Goal: Task Accomplishment & Management: Manage account settings

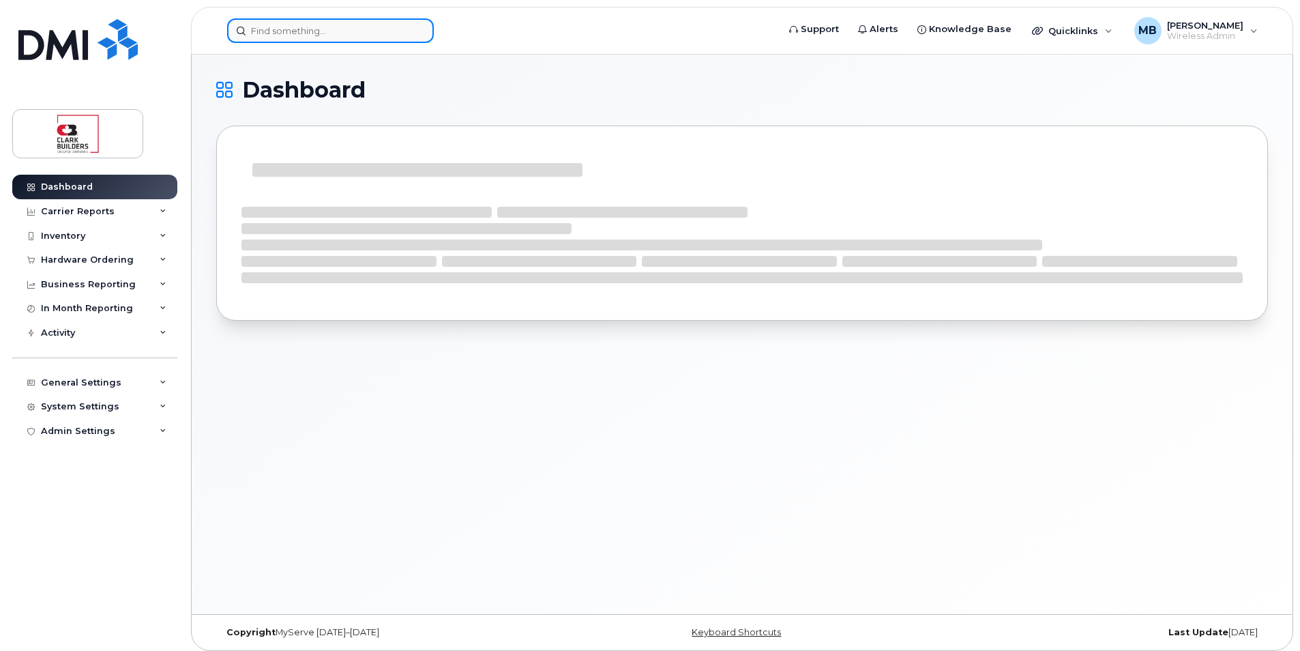
click at [304, 33] on input at bounding box center [330, 30] width 207 height 25
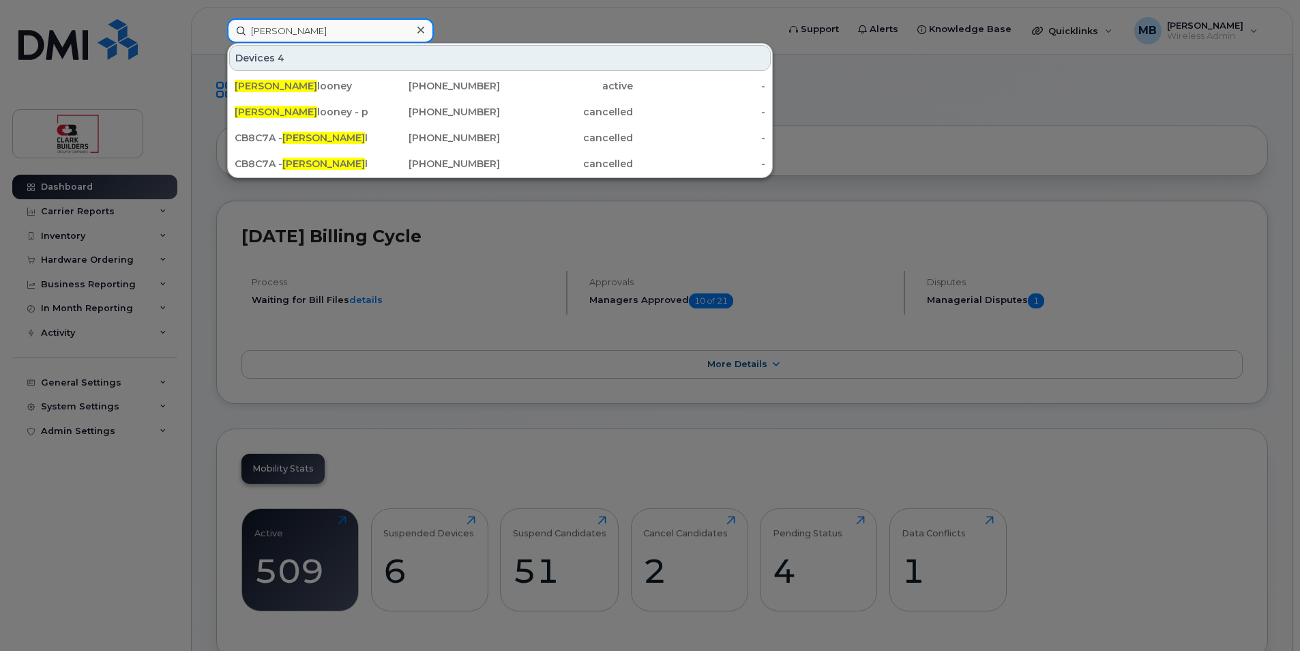
type input "[PERSON_NAME]"
click at [307, 31] on input "jason c" at bounding box center [330, 30] width 207 height 25
drag, startPoint x: 307, startPoint y: 31, endPoint x: 238, endPoint y: 23, distance: 69.3
click at [238, 23] on input "jason c" at bounding box center [330, 30] width 207 height 25
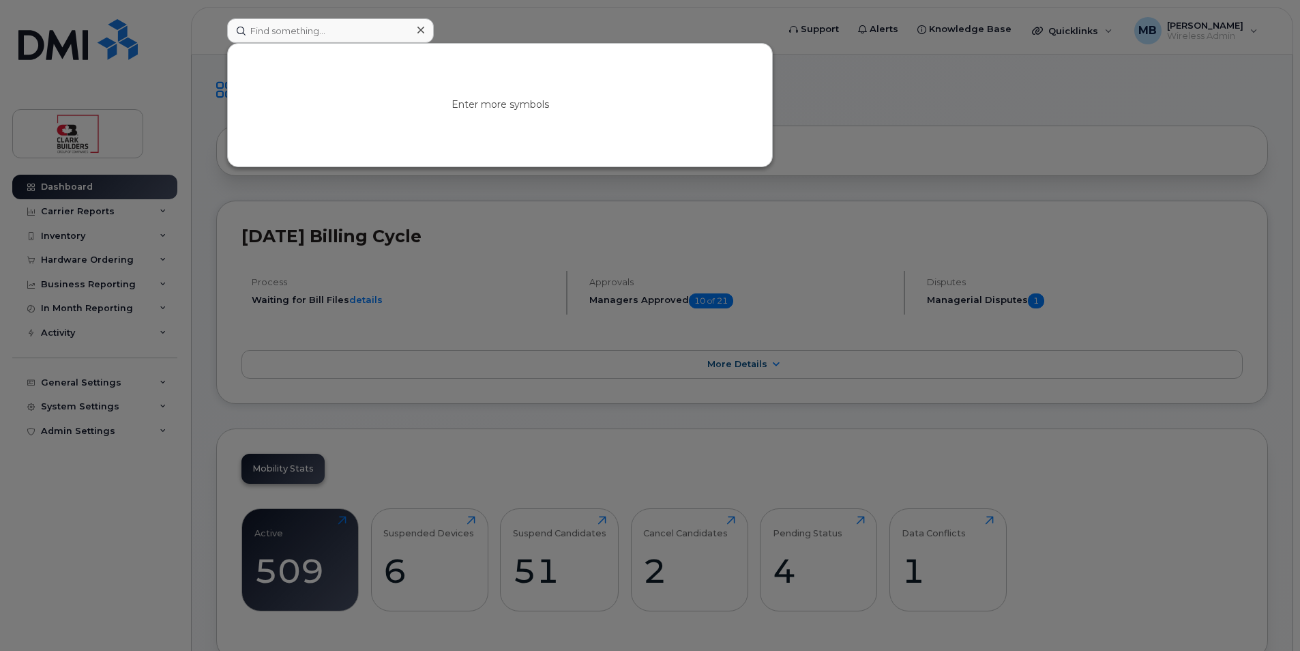
click at [972, 108] on div at bounding box center [650, 325] width 1300 height 651
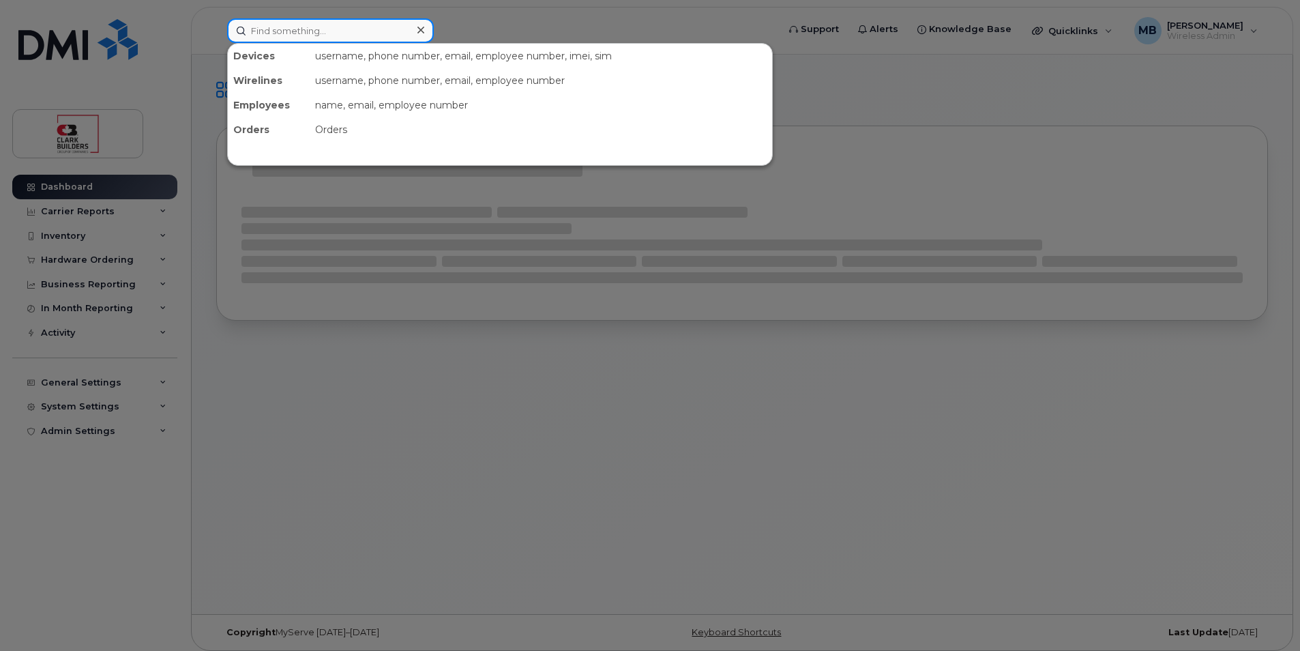
click at [294, 26] on input at bounding box center [330, 30] width 207 height 25
click at [301, 31] on input at bounding box center [330, 30] width 207 height 25
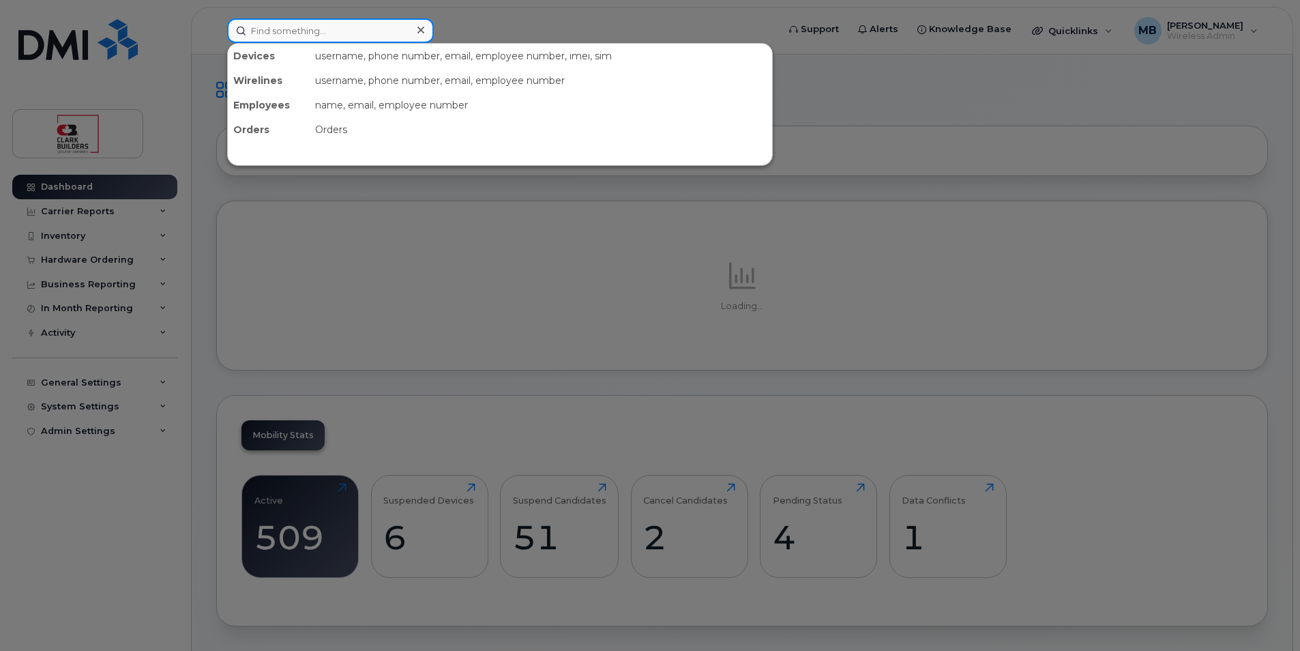
click at [301, 31] on input at bounding box center [330, 30] width 207 height 25
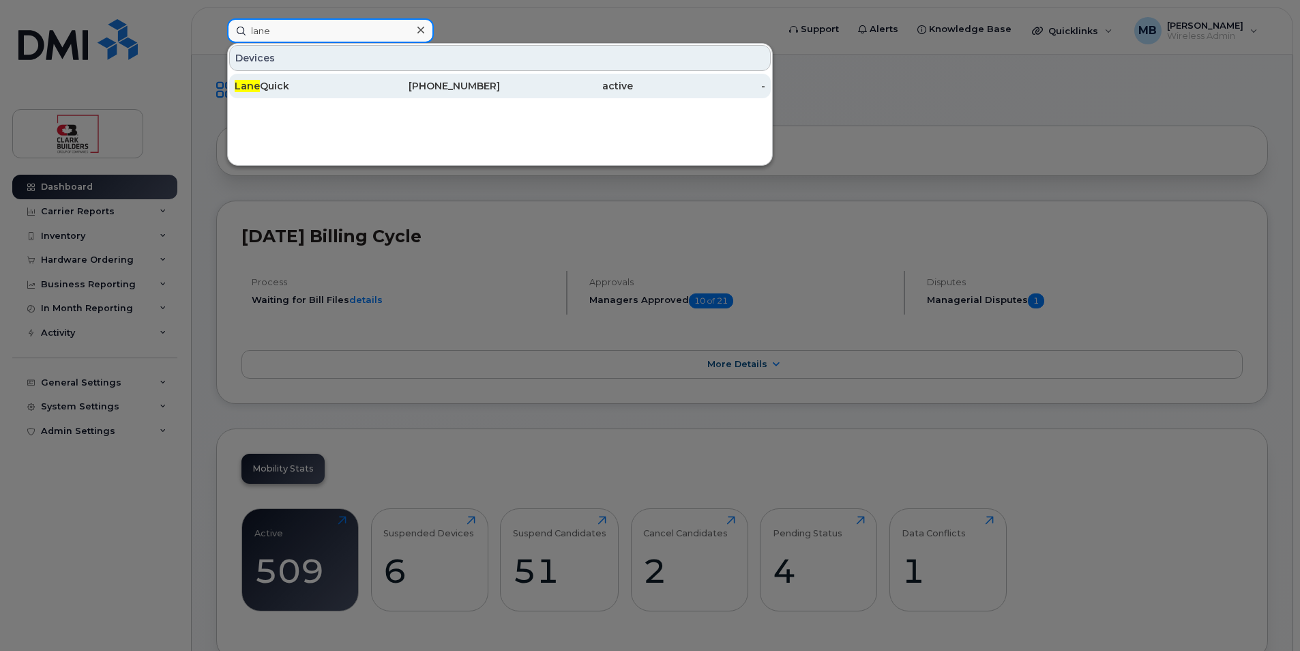
type input "lane"
click at [344, 92] on div "Lane Quick" at bounding box center [301, 86] width 133 height 14
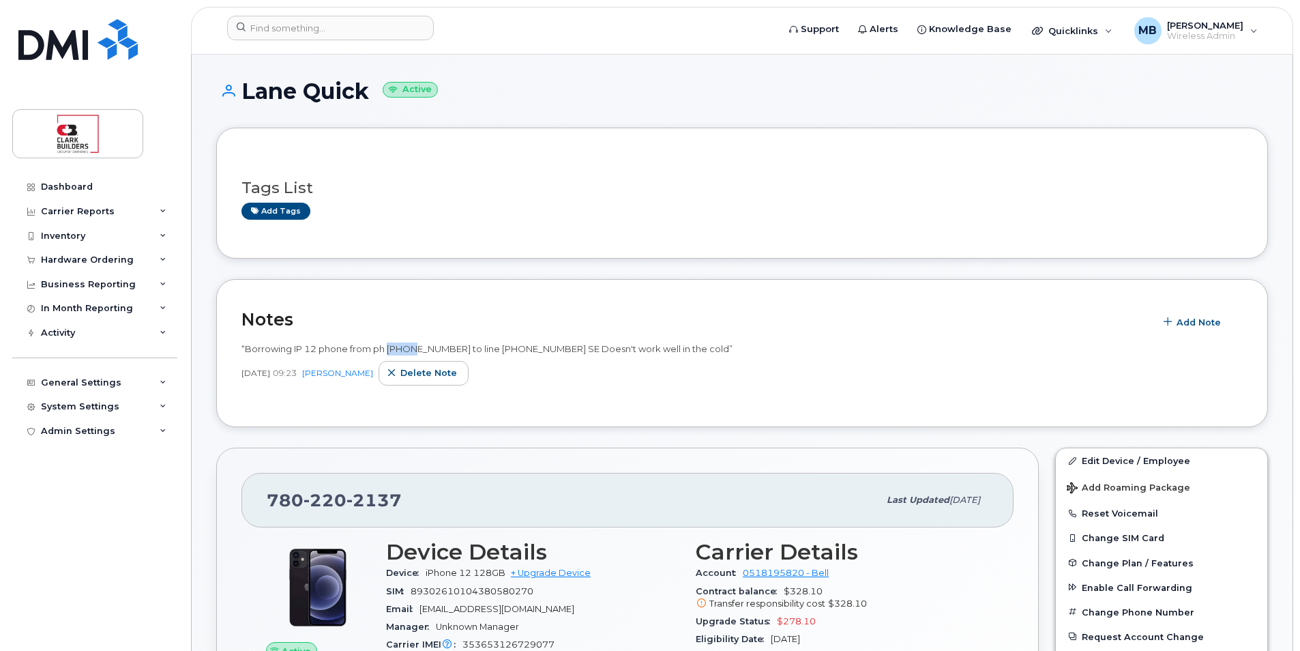
drag, startPoint x: 391, startPoint y: 347, endPoint x: 417, endPoint y: 347, distance: 26.6
click at [417, 347] on span "“Borrowing IP 12 phone from ph 780-995-5745 to line 780-220-2137 SE Doesn't wor…" at bounding box center [486, 348] width 491 height 11
drag, startPoint x: 417, startPoint y: 347, endPoint x: 522, endPoint y: 357, distance: 105.5
click at [521, 357] on div "“Borrowing IP 12 phone from ph 780-995-5745 to line 780-220-2137 SE Doesn't wor…" at bounding box center [741, 363] width 1001 height 43
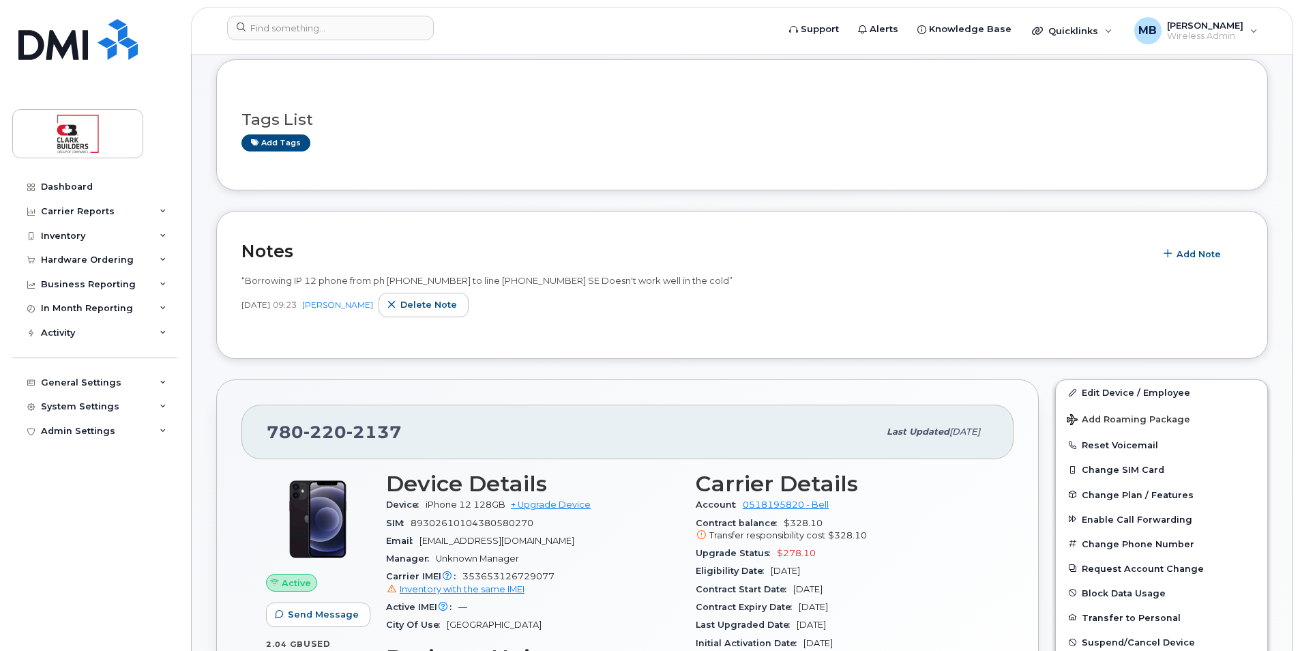
scroll to position [205, 0]
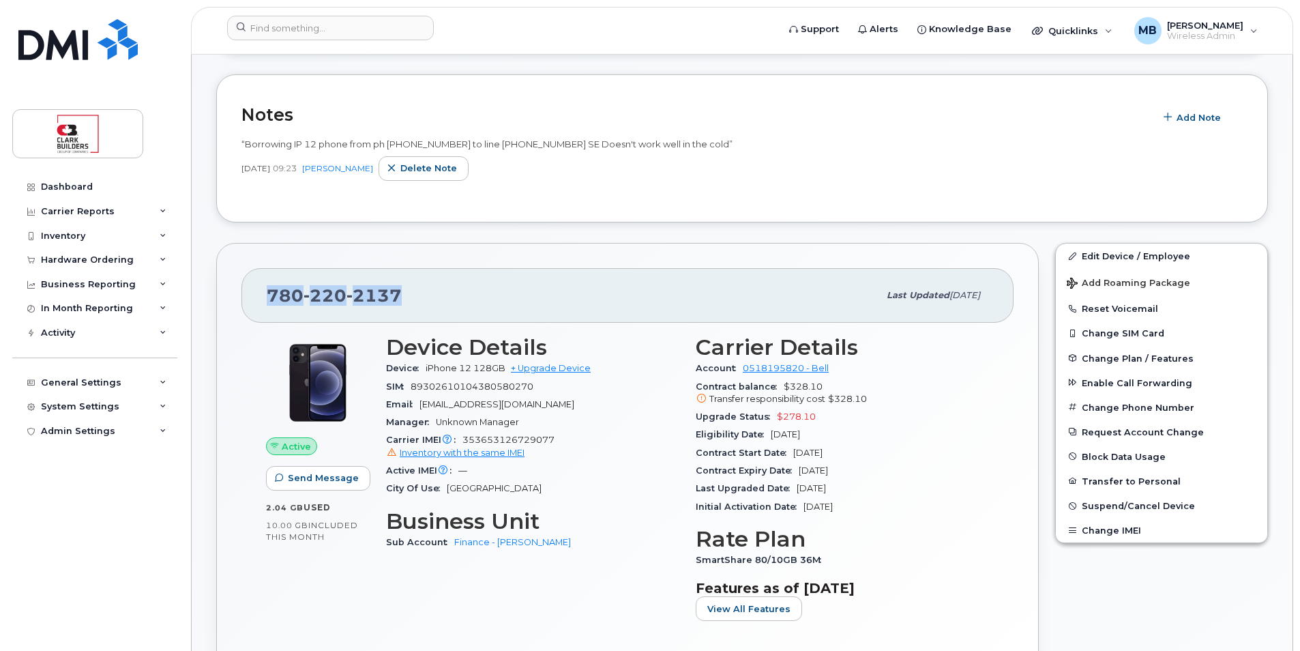
drag, startPoint x: 430, startPoint y: 288, endPoint x: 253, endPoint y: 288, distance: 177.3
click at [253, 288] on div "780 220 2137 Last updated Sep 19, 2025" at bounding box center [627, 295] width 772 height 55
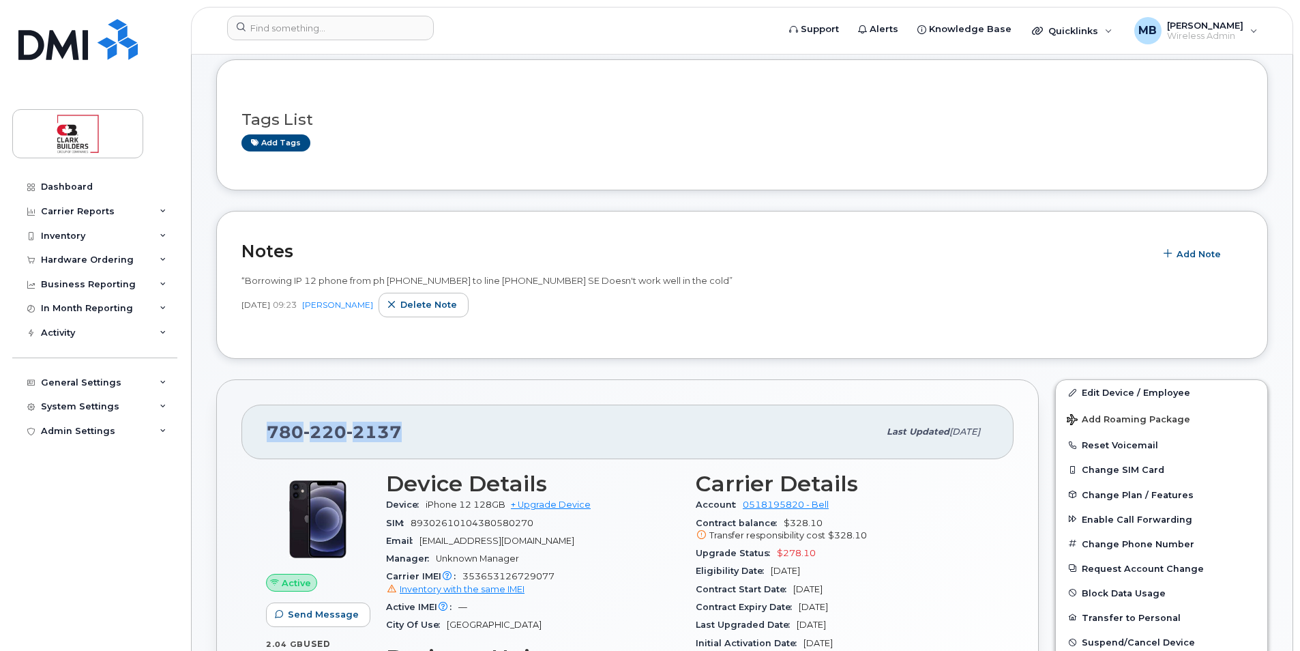
copy span "780 220 2137"
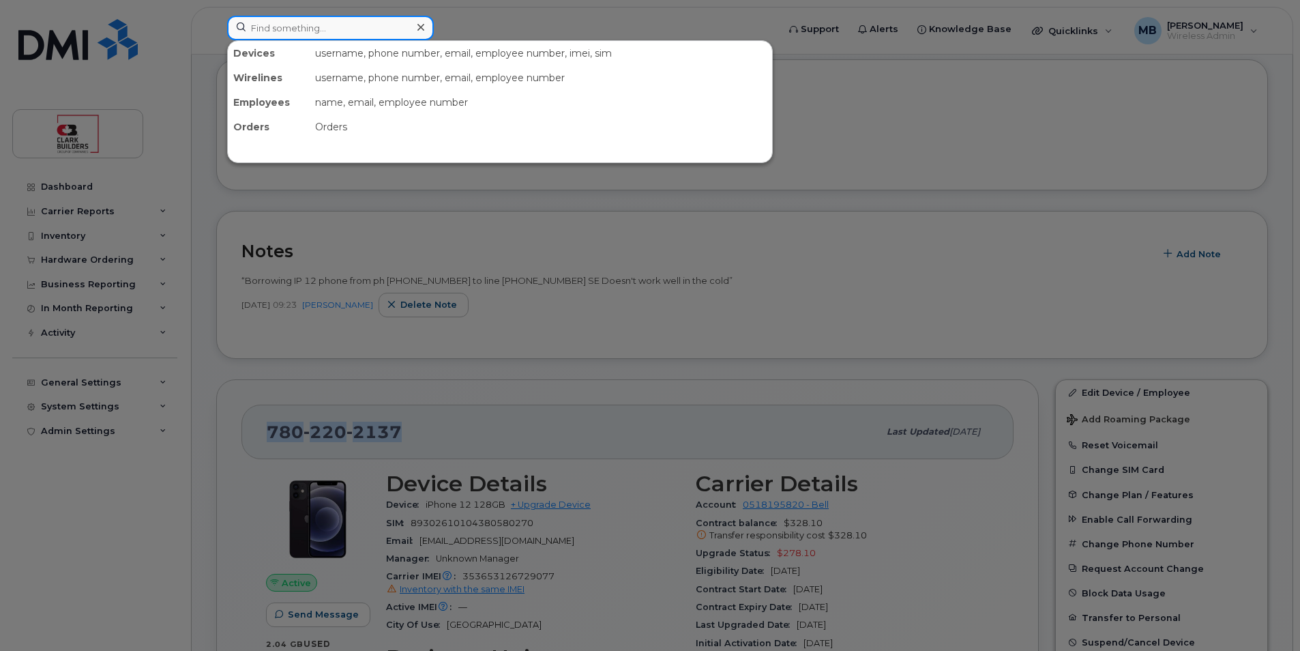
click at [347, 33] on input at bounding box center [330, 28] width 207 height 25
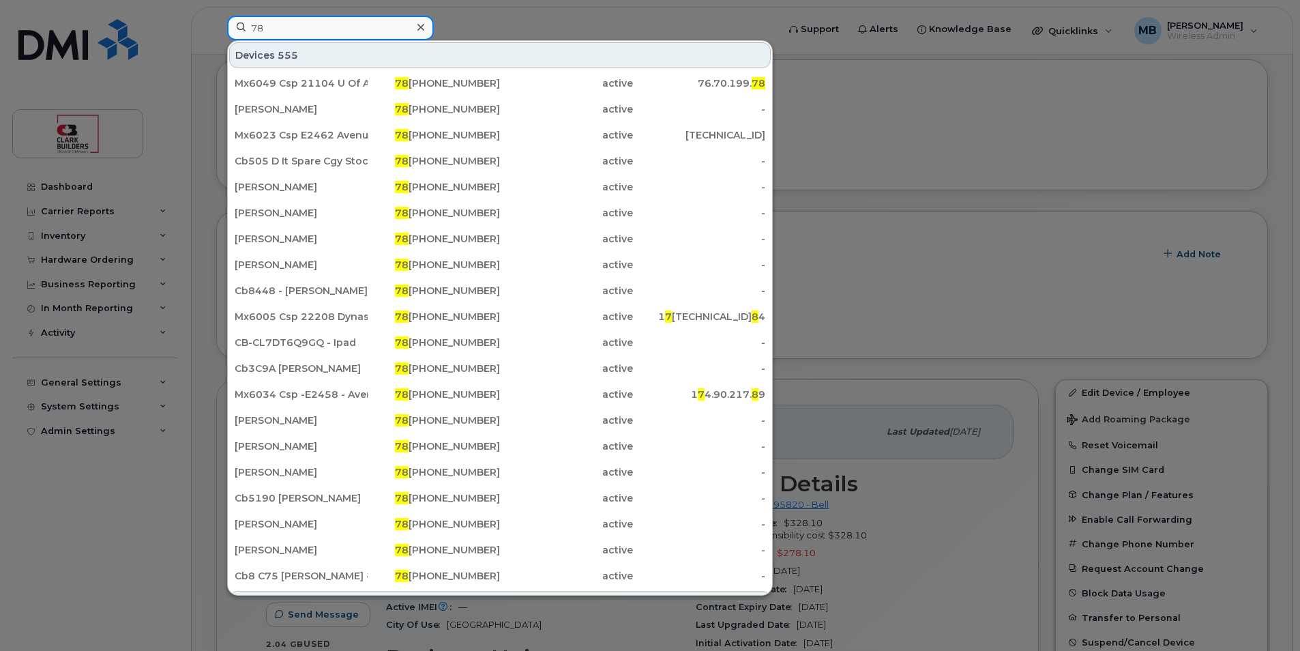
type input "7"
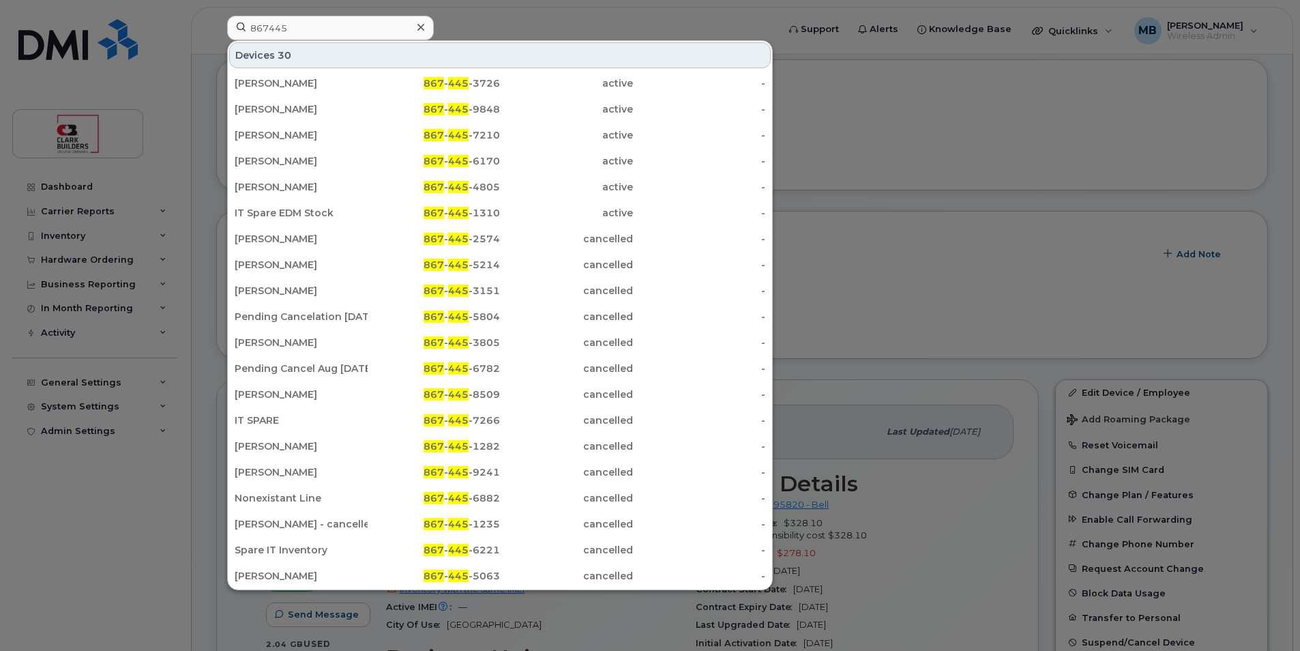
click at [908, 157] on div at bounding box center [650, 325] width 1300 height 651
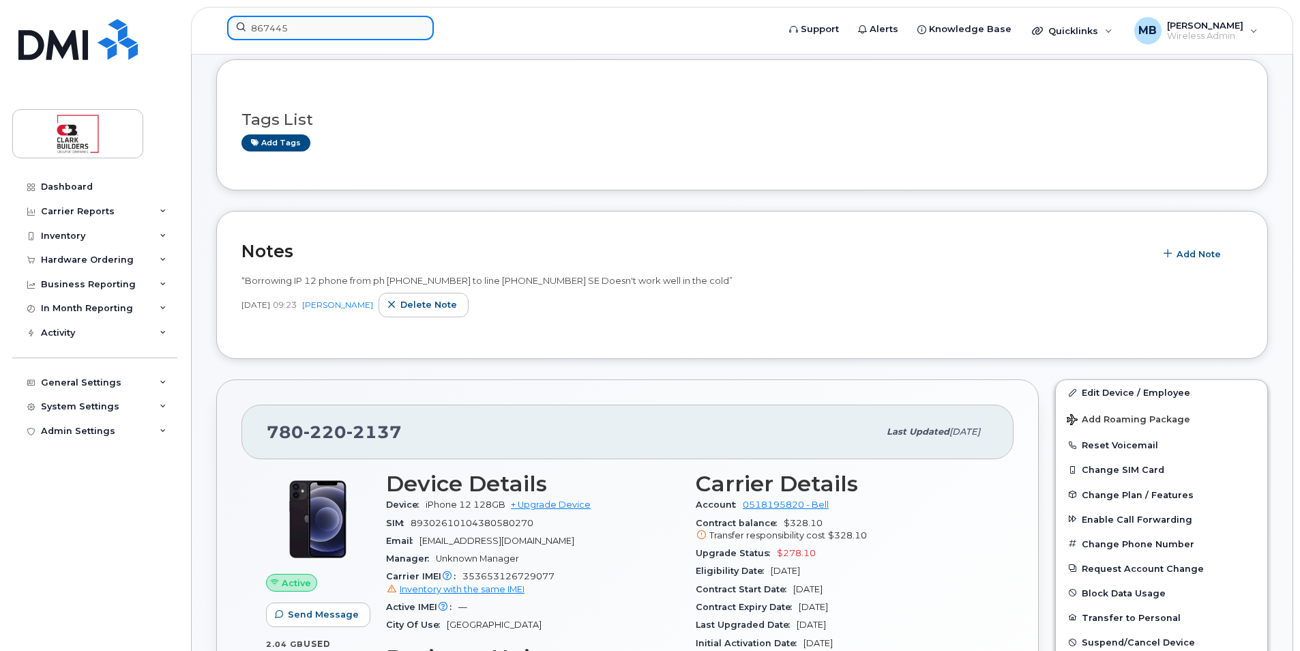
click at [356, 23] on input "867445" at bounding box center [330, 28] width 207 height 25
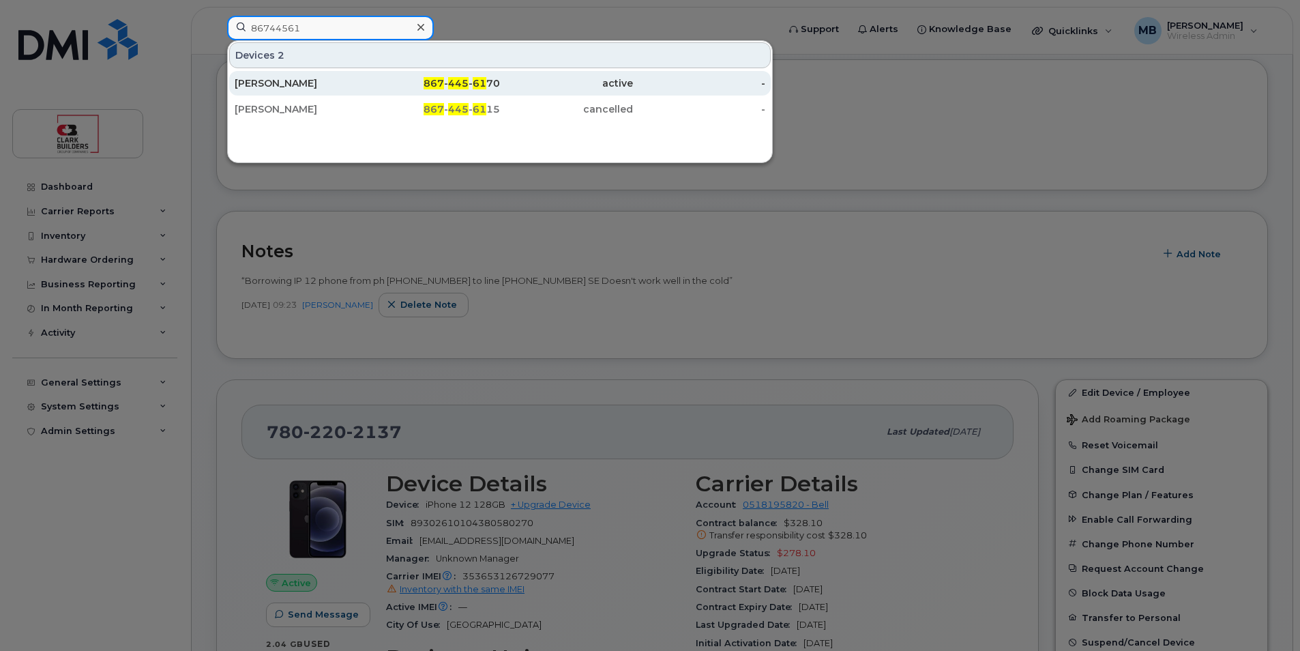
type input "86744561"
click at [327, 85] on div "[PERSON_NAME]" at bounding box center [301, 83] width 133 height 14
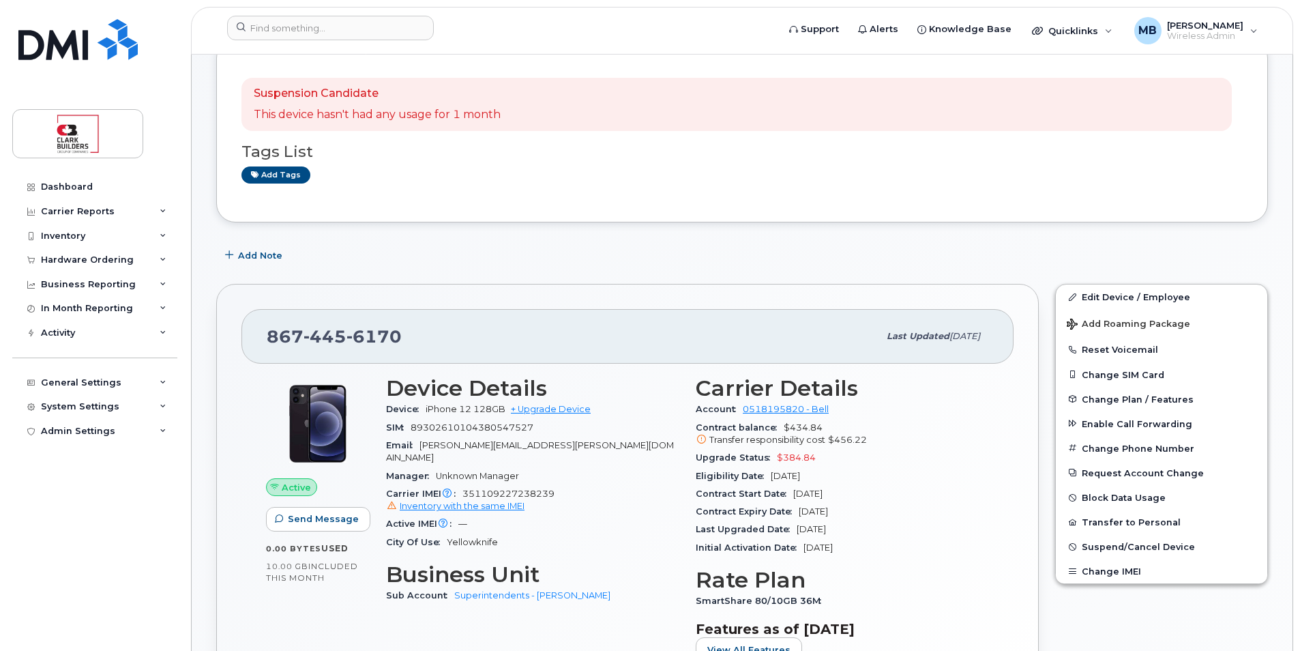
scroll to position [273, 0]
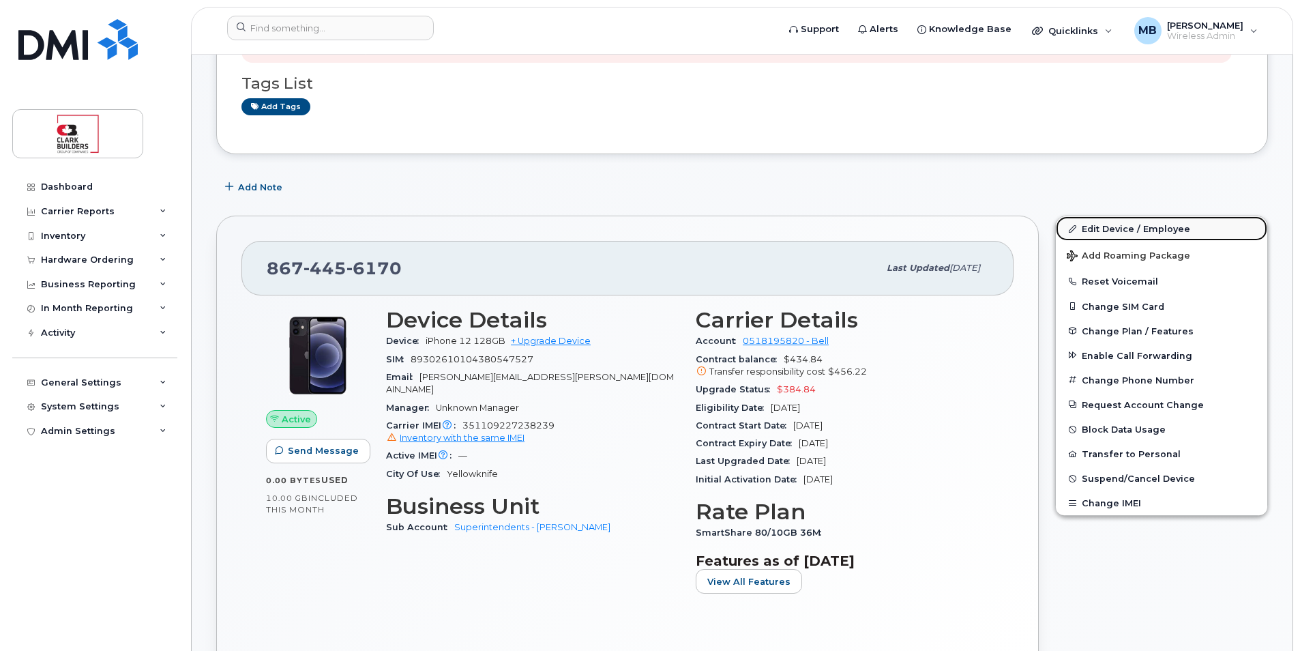
click at [1131, 231] on link "Edit Device / Employee" at bounding box center [1161, 228] width 211 height 25
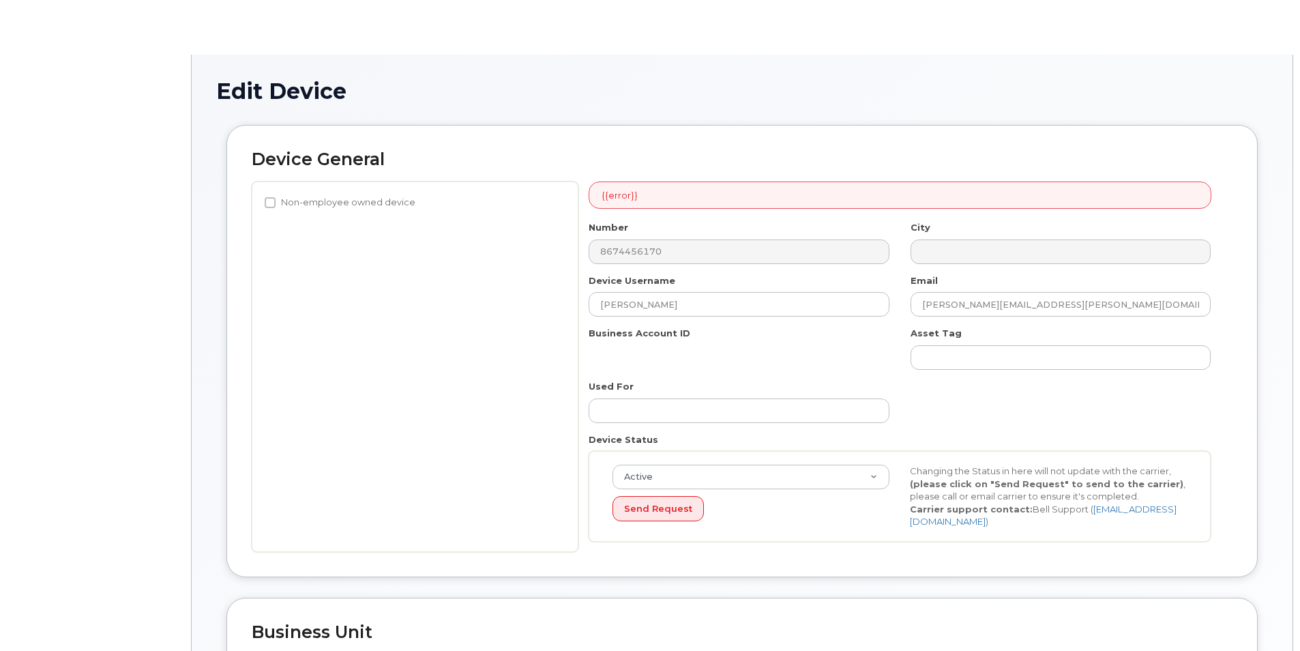
select select "24190"
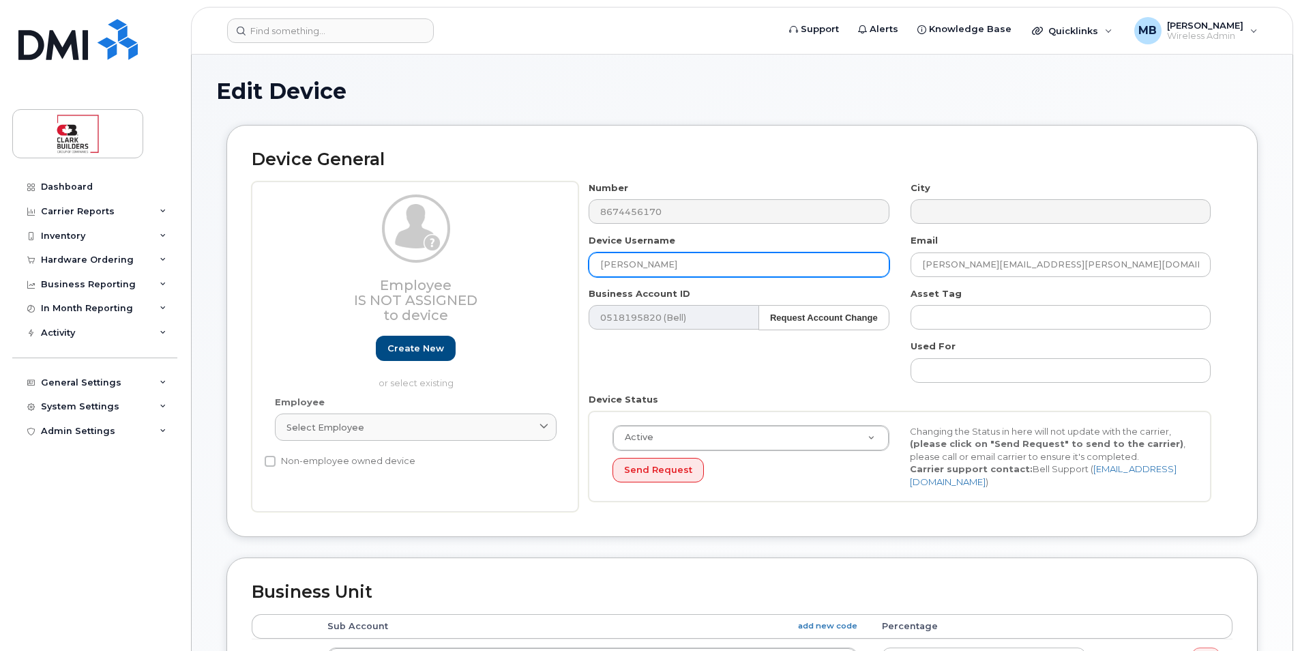
click at [711, 263] on input "Patrick Osmond" at bounding box center [739, 264] width 300 height 25
drag, startPoint x: 711, startPoint y: 263, endPoint x: 532, endPoint y: 265, distance: 178.7
click at [532, 265] on div "Employee Is not assigned to device Create new or select existing Employee Selec…" at bounding box center [742, 346] width 981 height 331
type input "Lane Quick"
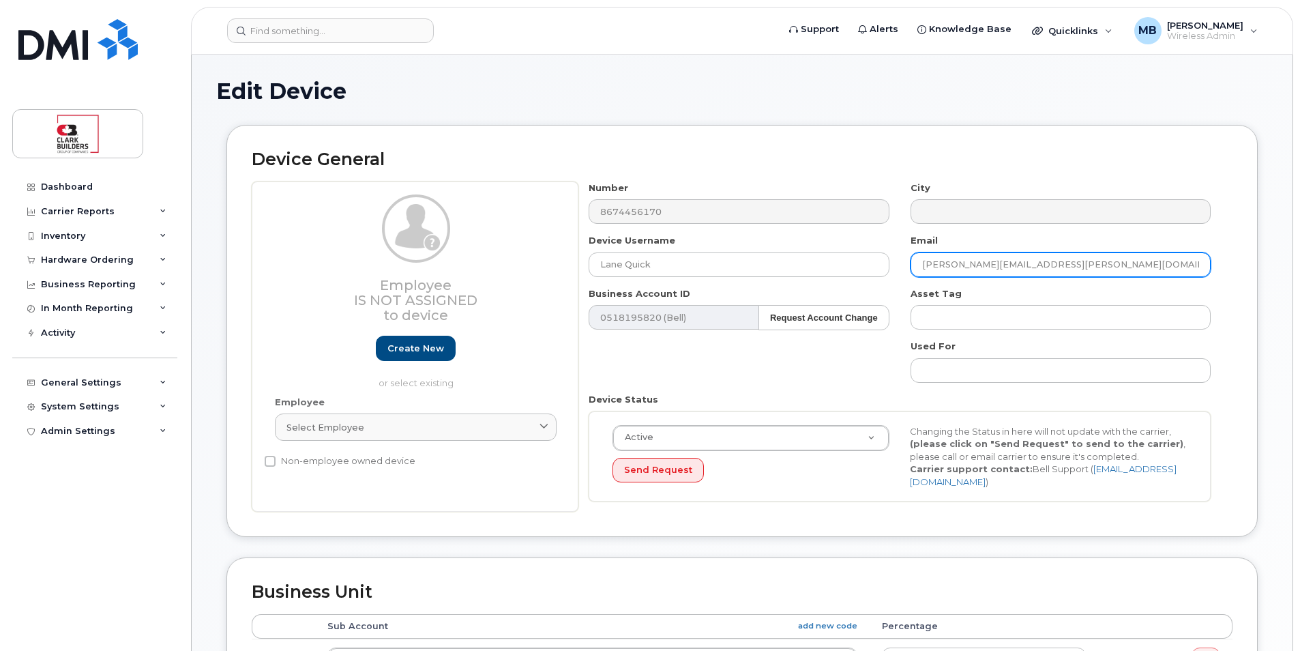
click at [990, 261] on input "patrick.osmond@clarkbuilders.com" at bounding box center [1060, 264] width 300 height 25
drag, startPoint x: 992, startPoint y: 263, endPoint x: 917, endPoint y: 262, distance: 75.7
click at [917, 262] on input "patrick.osmond@clarkbuilders.com" at bounding box center [1060, 264] width 300 height 25
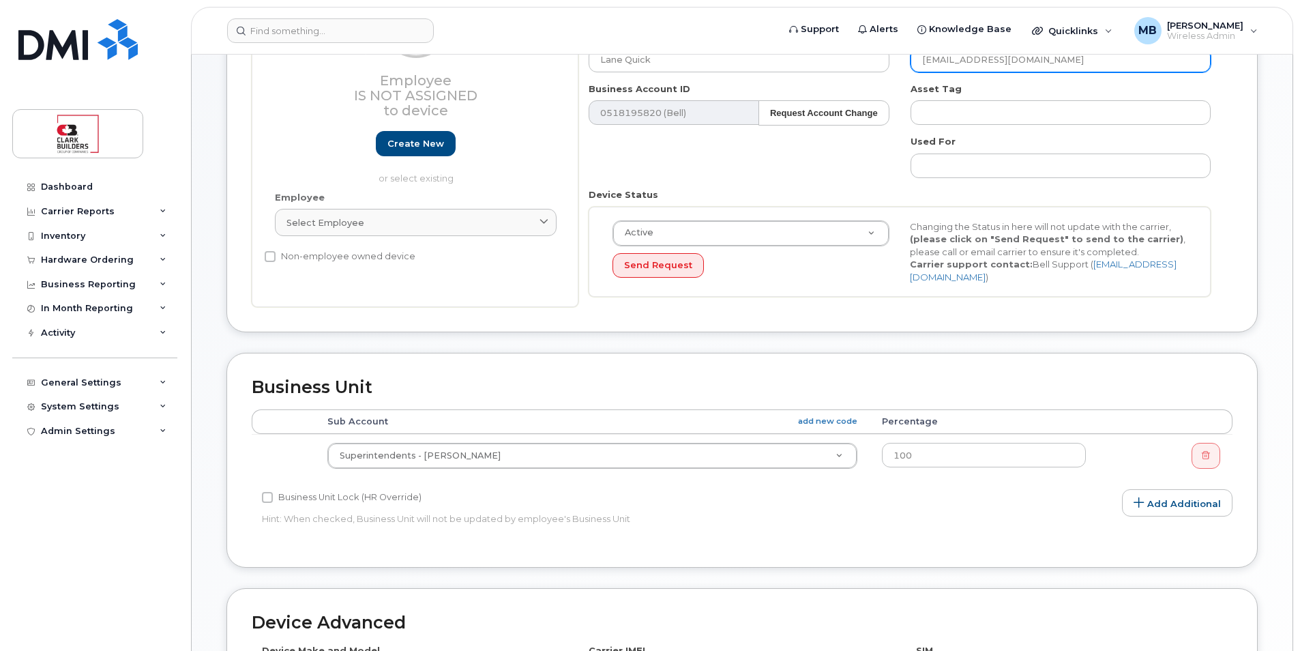
scroll to position [477, 0]
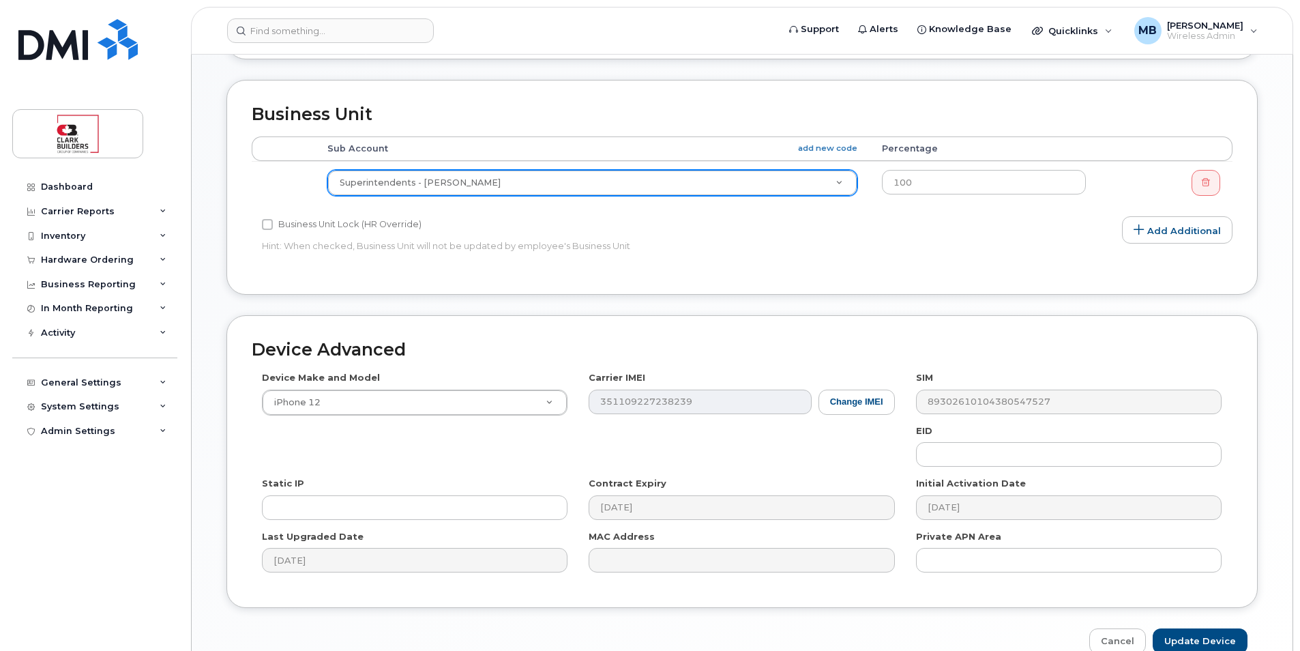
type input "lane.quick@clarkbuilders.com"
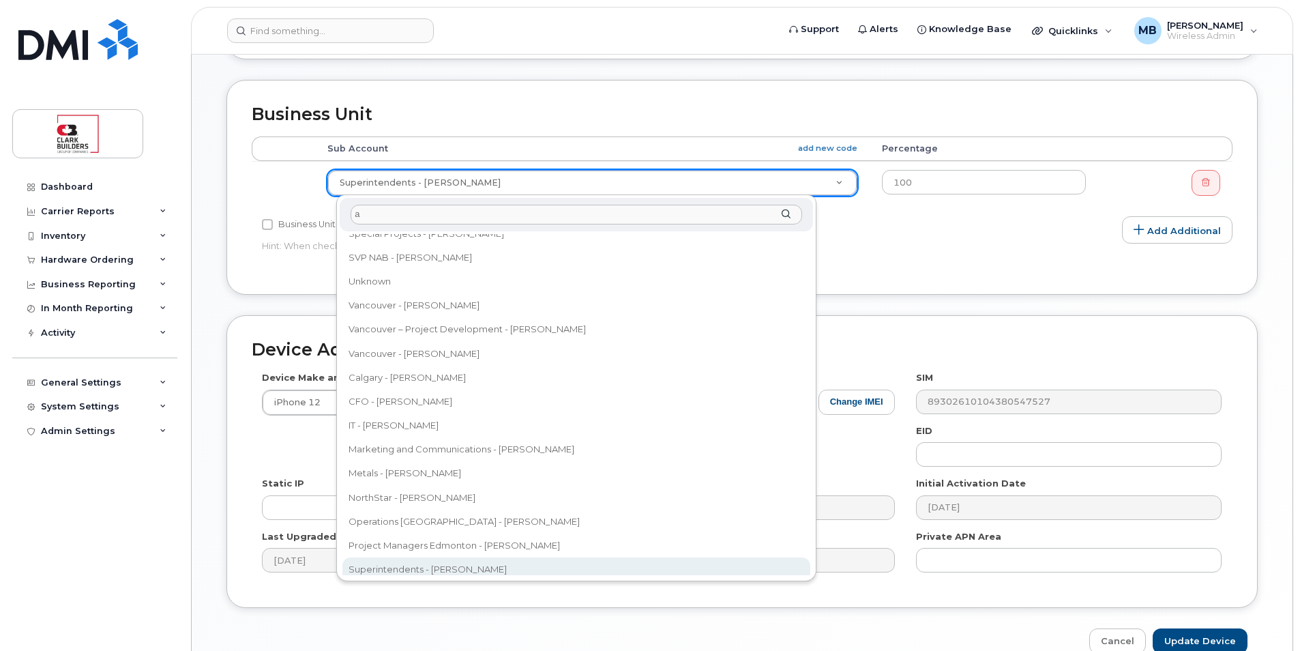
scroll to position [0, 0]
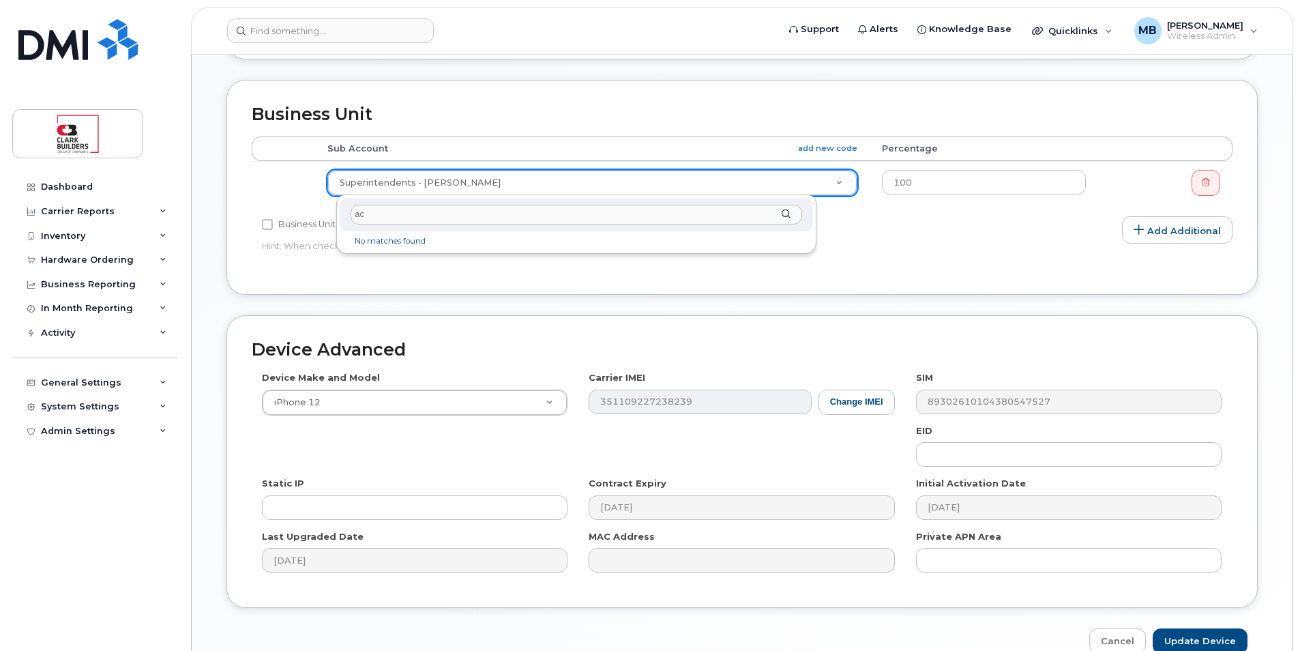
type input "a"
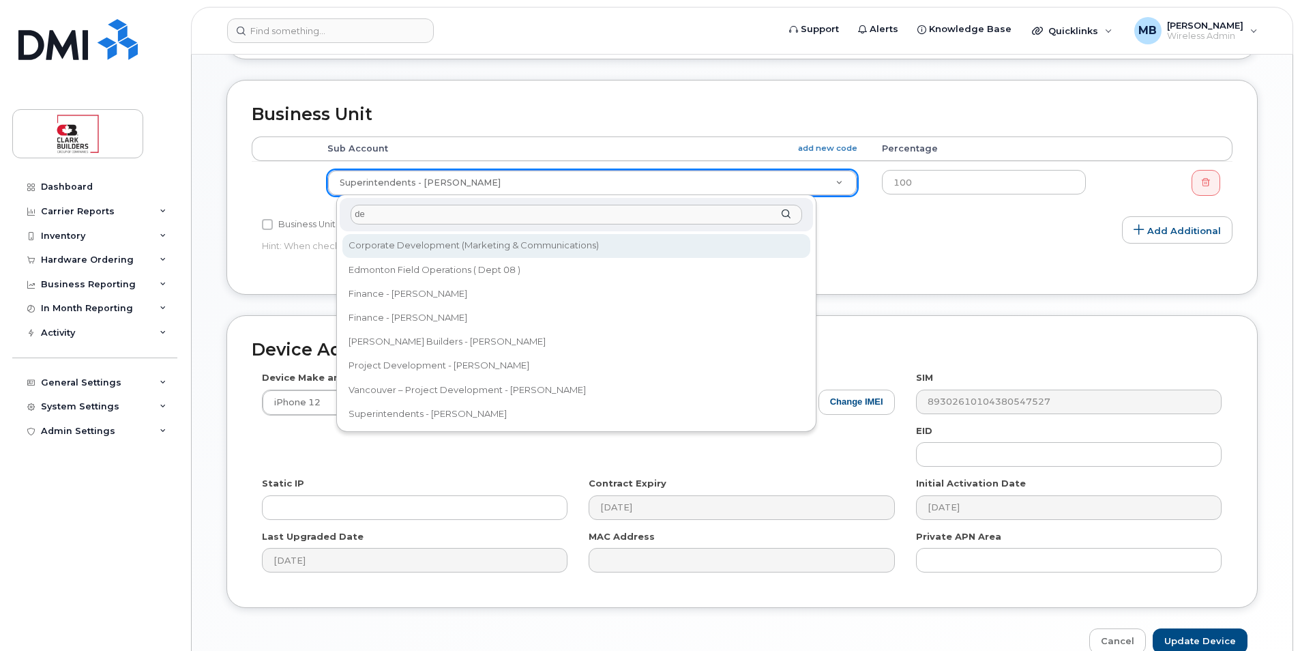
type input "dev"
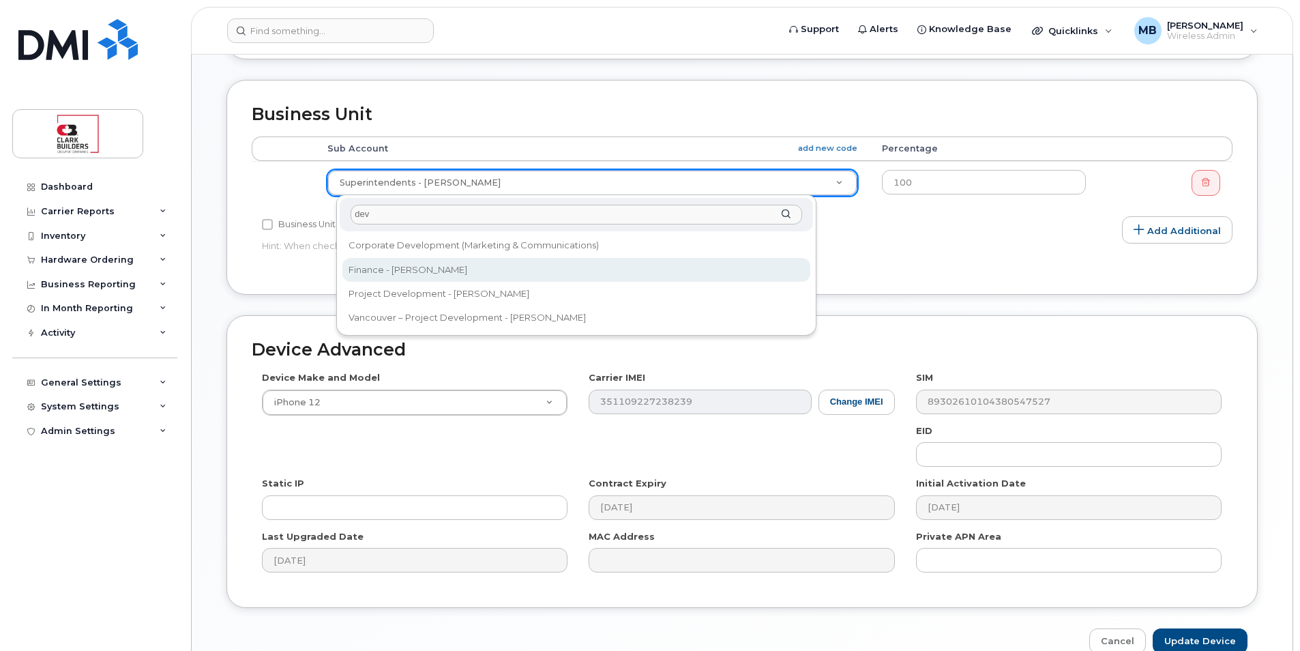
select select "5802596"
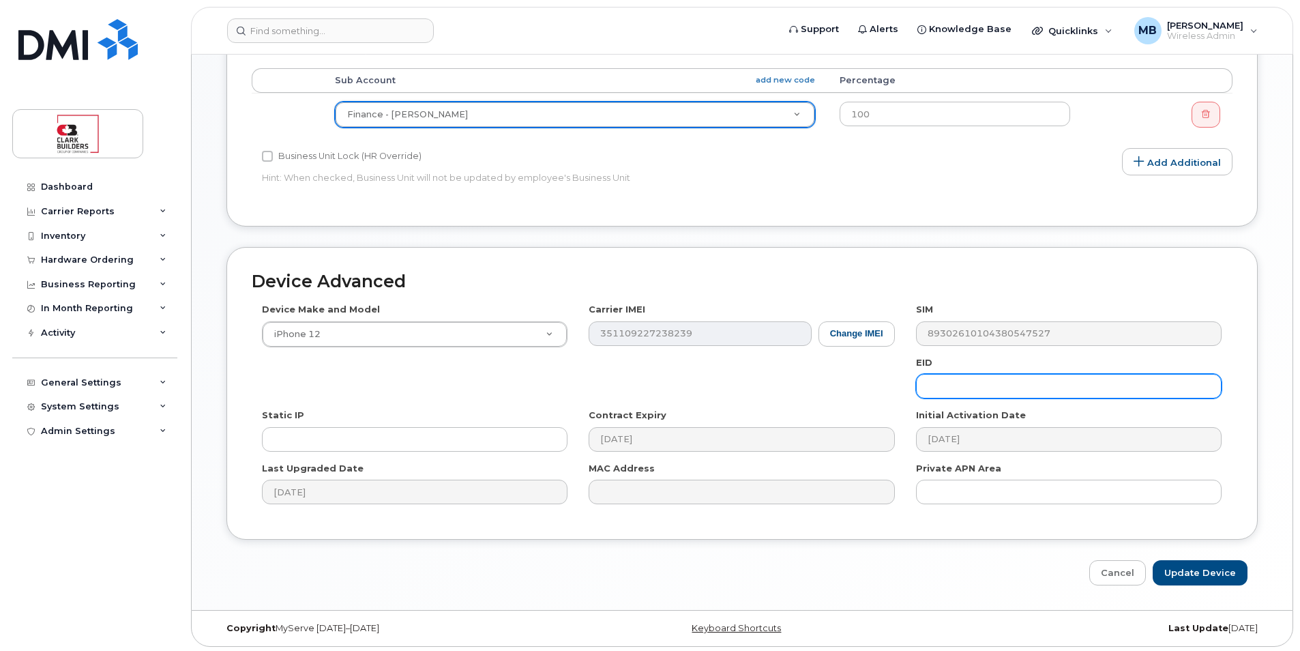
scroll to position [548, 0]
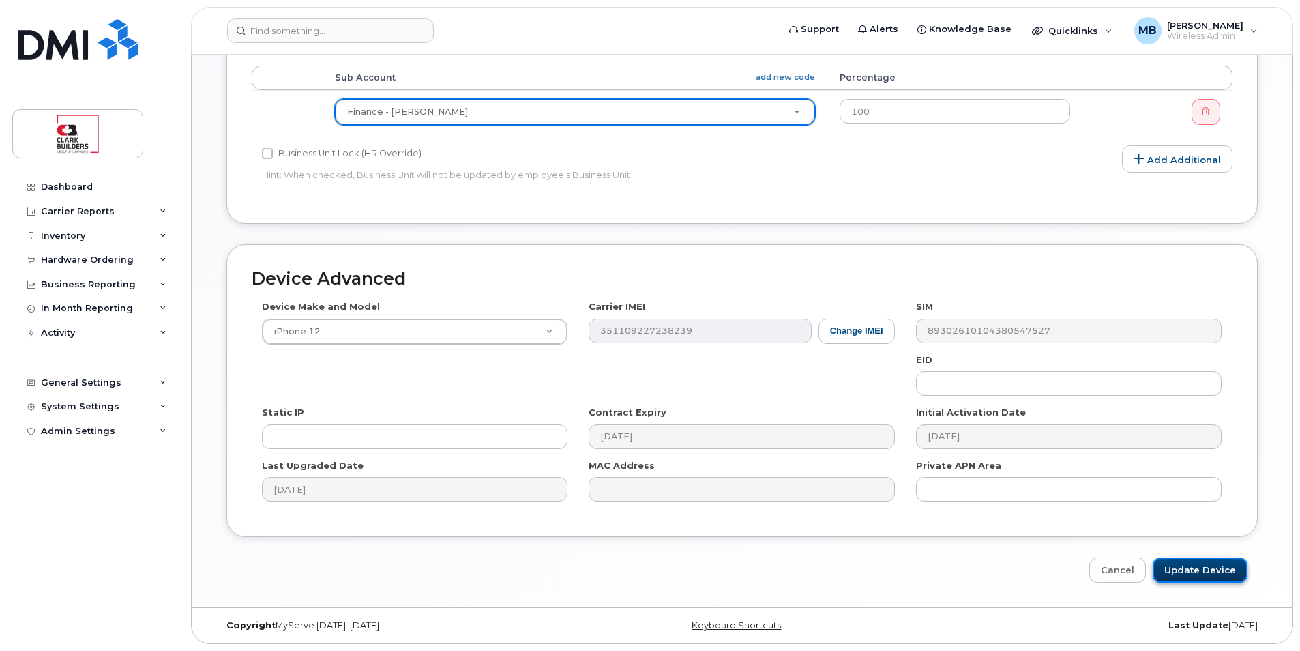
click at [1224, 572] on input "Update Device" at bounding box center [1200, 569] width 95 height 25
type input "Saving..."
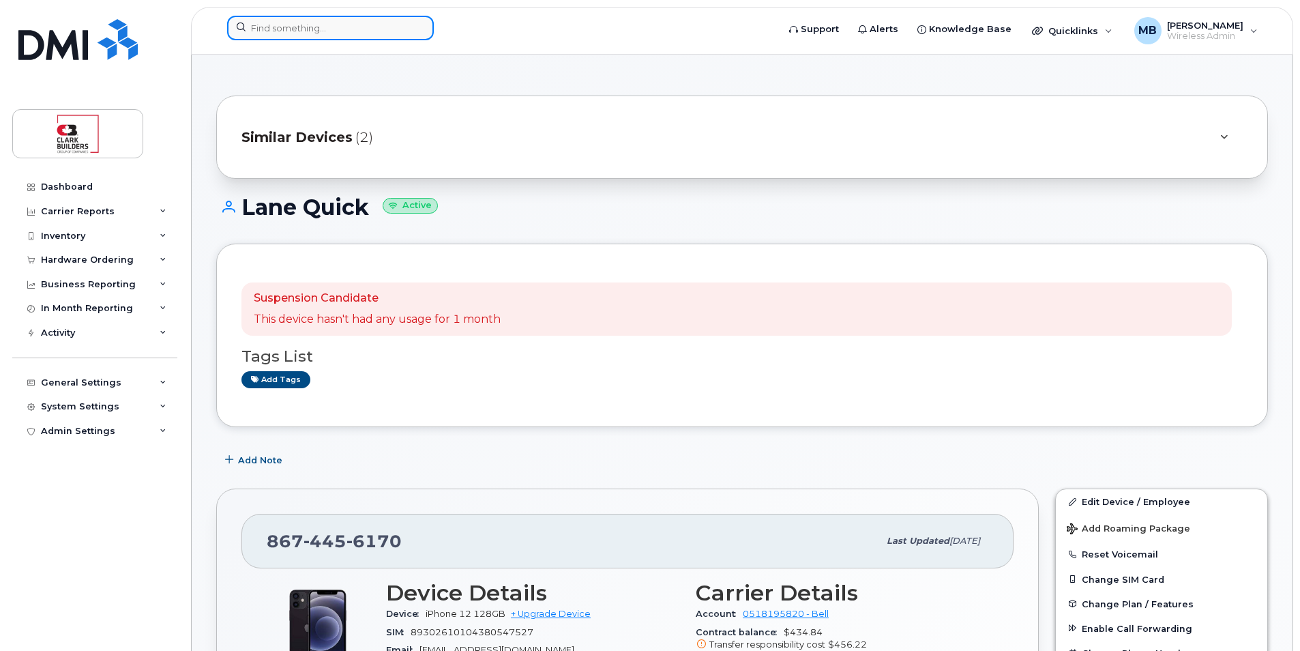
click at [353, 27] on input at bounding box center [330, 28] width 207 height 25
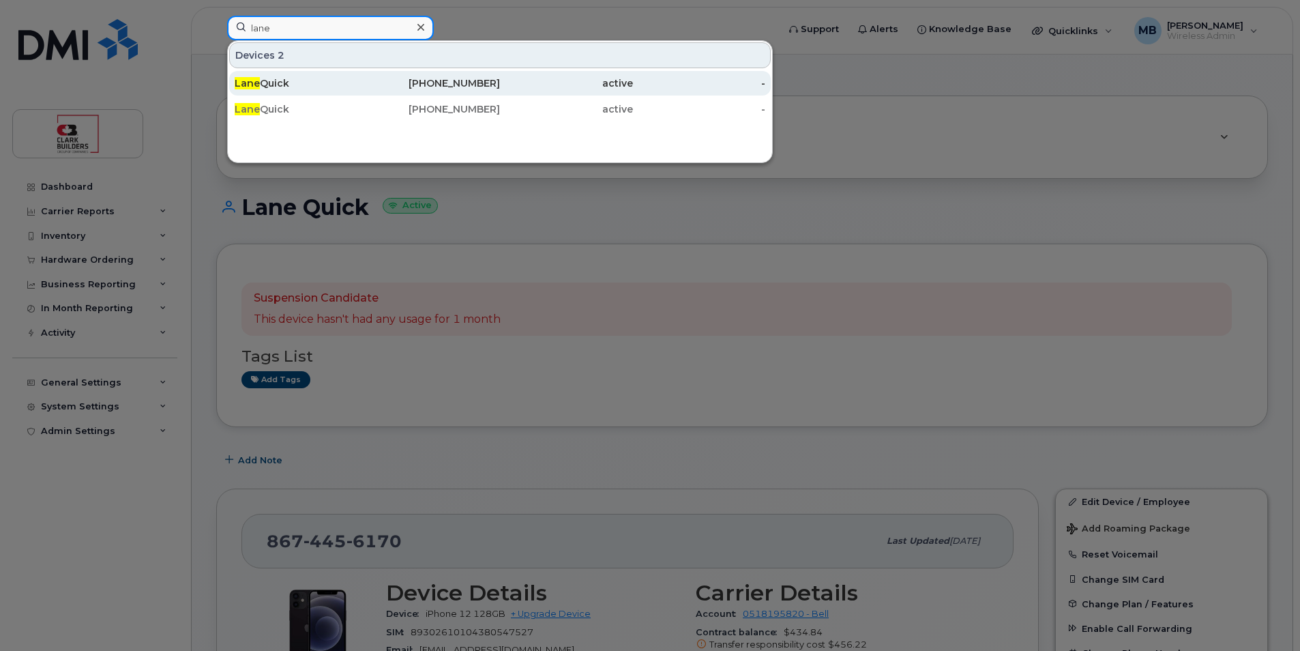
type input "lane"
click at [486, 85] on div "[PHONE_NUMBER]" at bounding box center [434, 83] width 133 height 14
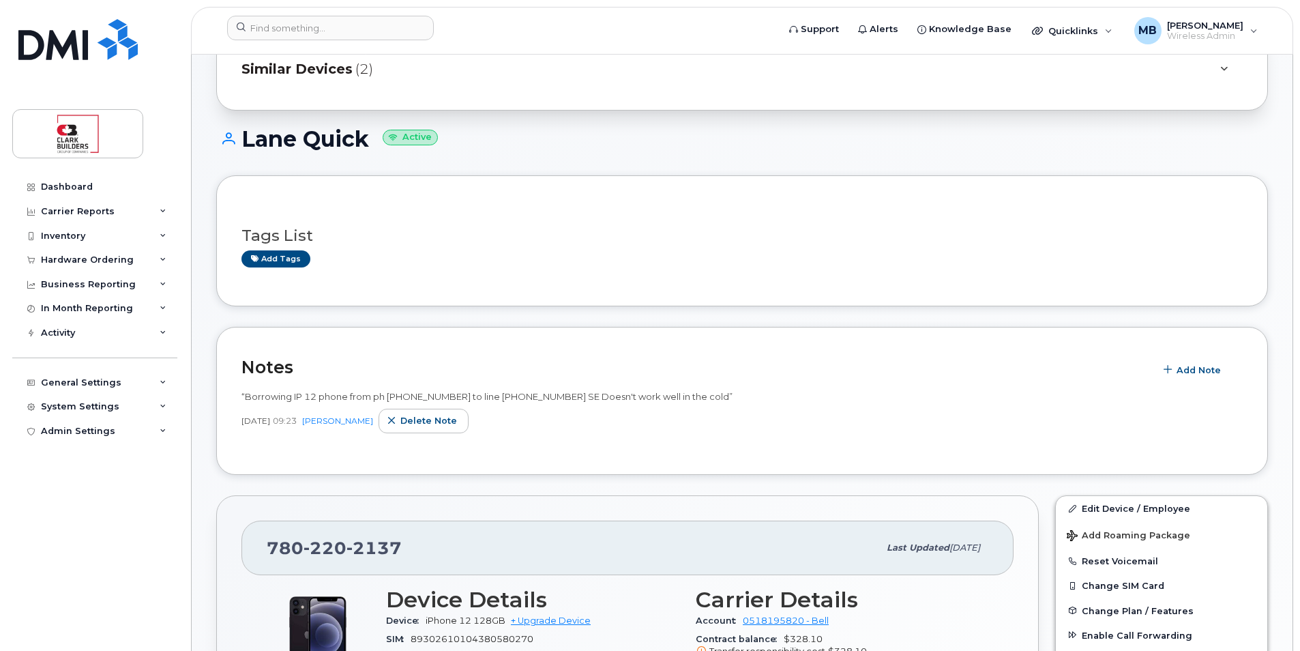
scroll to position [136, 0]
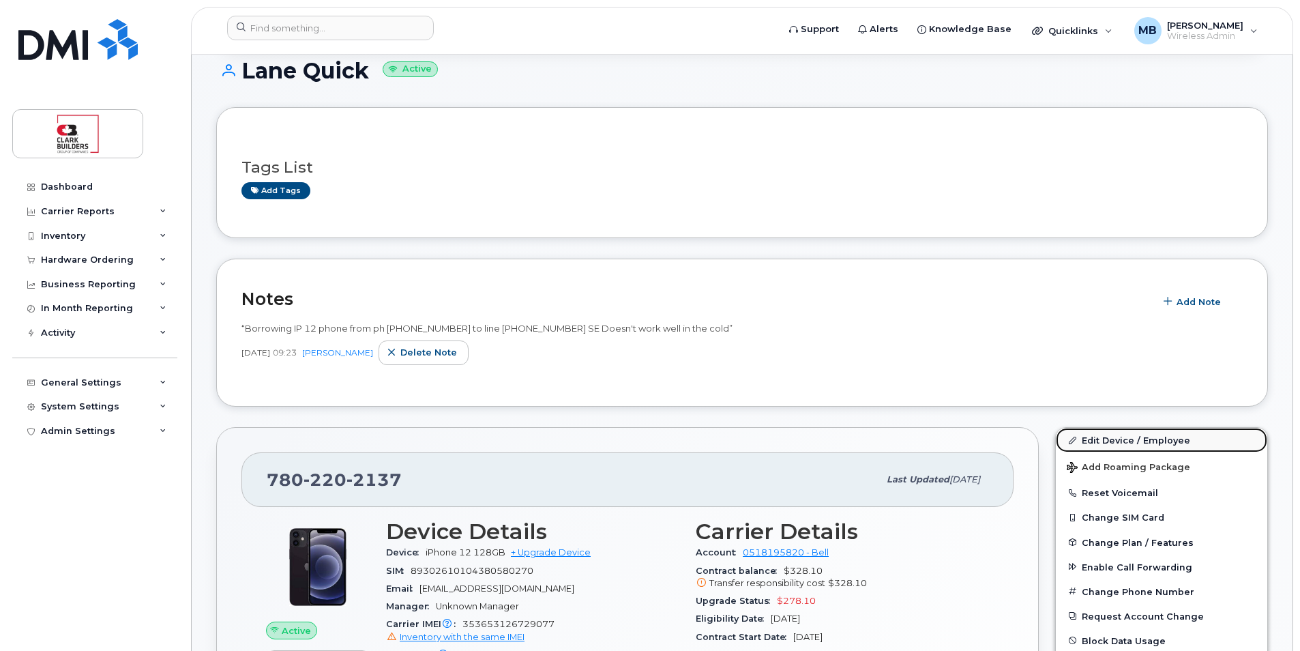
click at [1140, 439] on link "Edit Device / Employee" at bounding box center [1161, 440] width 211 height 25
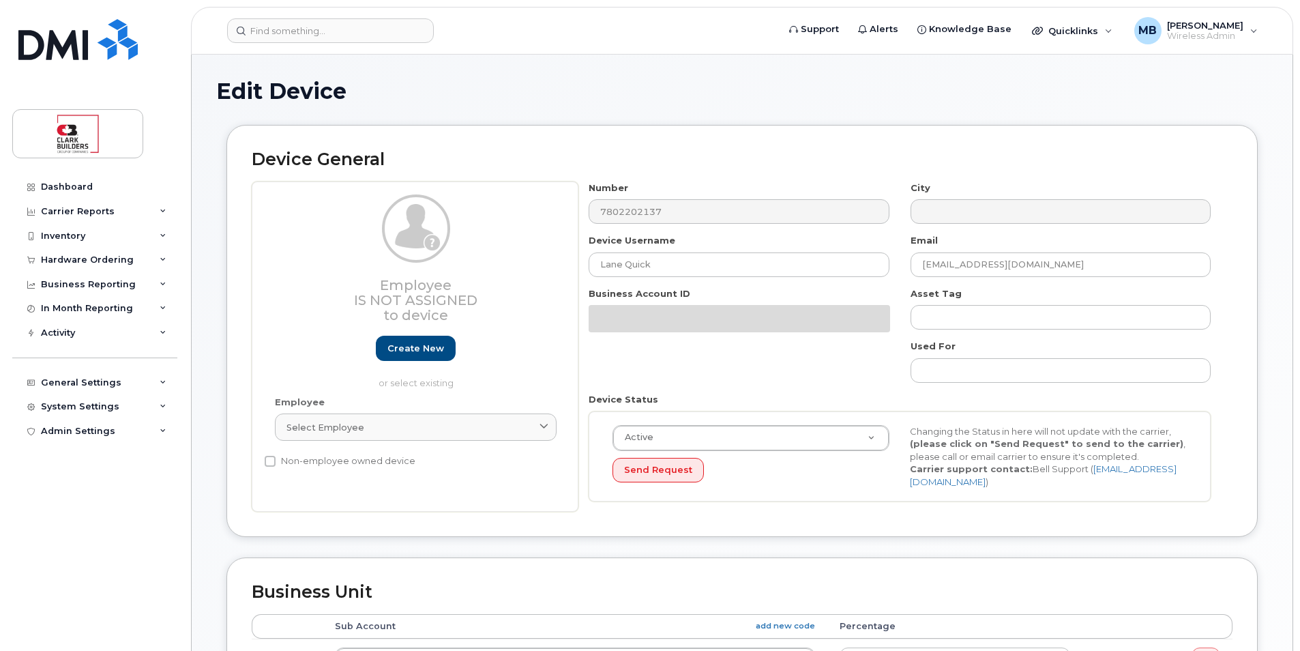
select select "5802596"
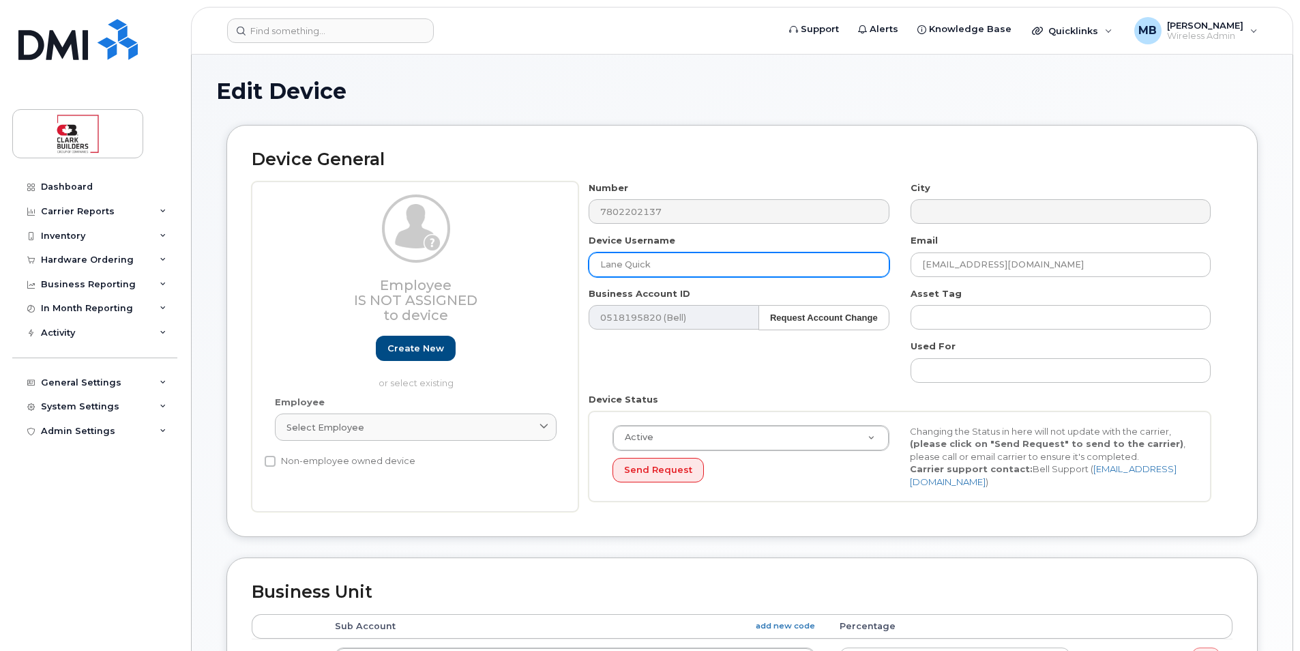
click at [737, 267] on input "Lane Quick" at bounding box center [739, 264] width 300 height 25
drag, startPoint x: 724, startPoint y: 265, endPoint x: 580, endPoint y: 252, distance: 143.8
click at [580, 252] on div "Device Username Lane Quick" at bounding box center [738, 255] width 321 height 43
type input "IT Spare EDM Stock"
drag, startPoint x: 968, startPoint y: 265, endPoint x: 848, endPoint y: 264, distance: 119.3
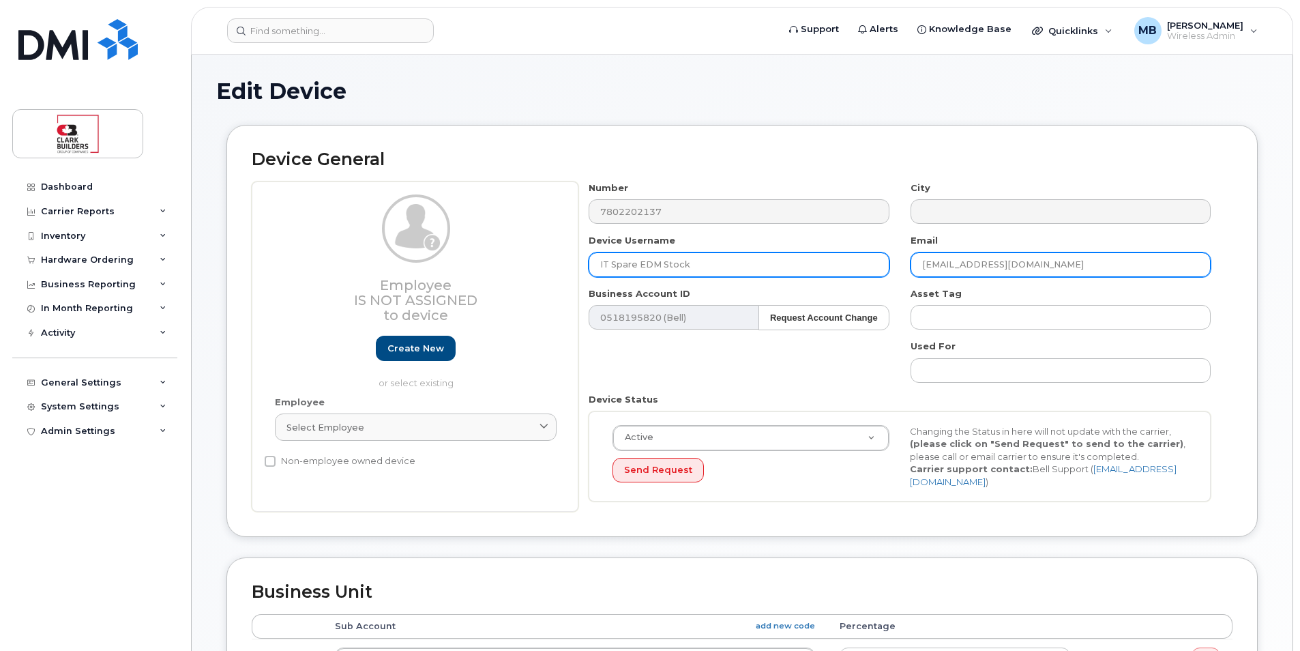
click at [849, 264] on div "Number 7802202137 City Device Username IT Spare EDM Stock Email lane.quick@clar…" at bounding box center [899, 346] width 643 height 331
type input "[PERSON_NAME][EMAIL_ADDRESS][PERSON_NAME][DOMAIN_NAME]"
click at [741, 261] on input "IT Spare EDM Stock" at bounding box center [739, 264] width 300 height 25
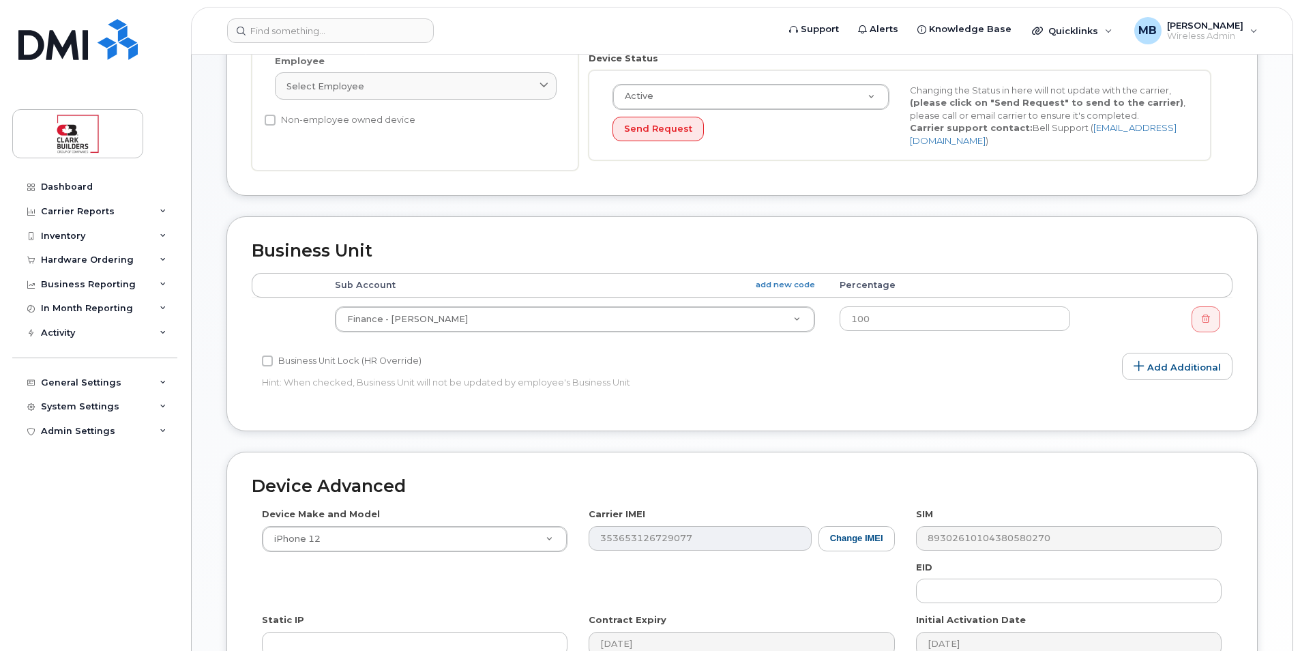
scroll to position [548, 0]
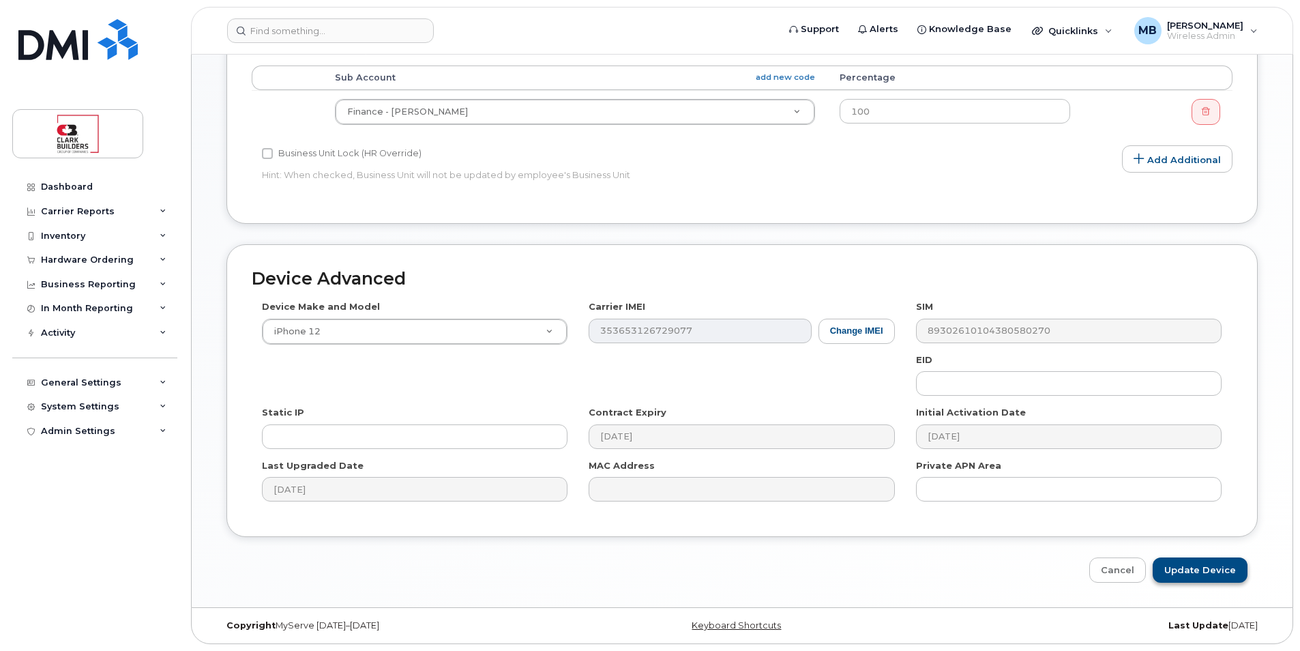
type input "IT Spare EDM Stock - no phone"
click at [1208, 569] on input "Update Device" at bounding box center [1200, 569] width 95 height 25
type input "Saving..."
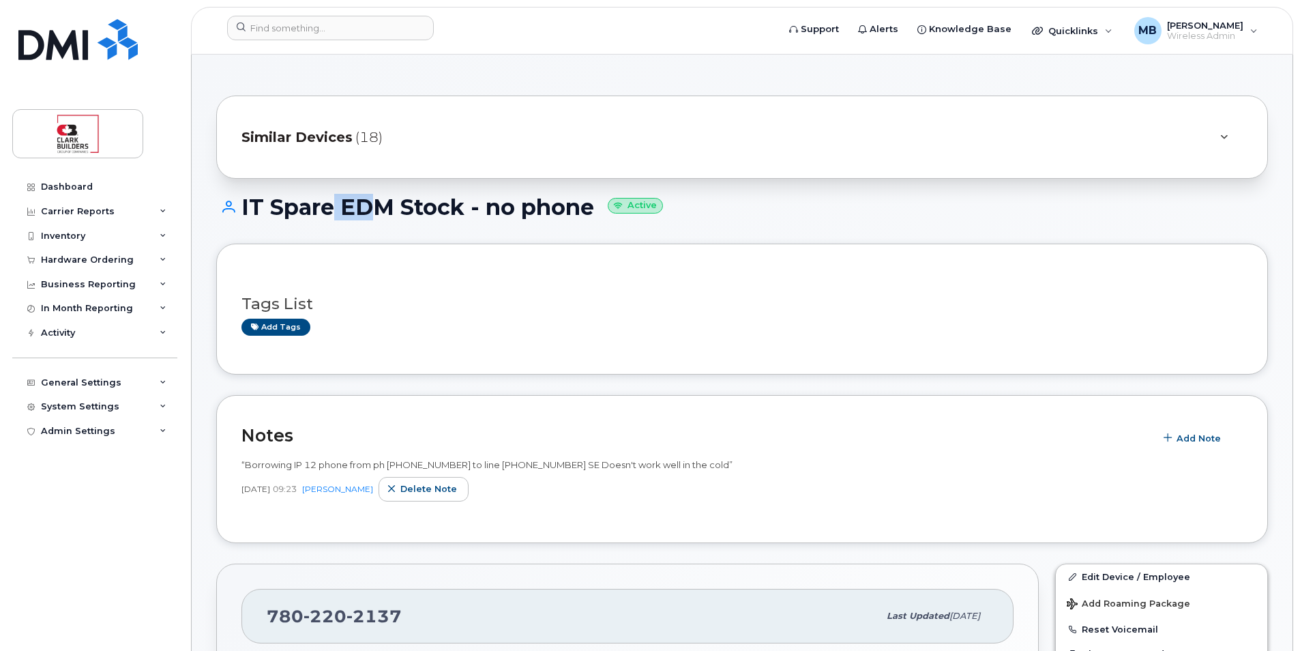
drag, startPoint x: 326, startPoint y: 207, endPoint x: 572, endPoint y: 261, distance: 251.2
drag, startPoint x: 572, startPoint y: 261, endPoint x: 620, endPoint y: 498, distance: 242.2
click at [620, 498] on div "[DATE] 09:23 [PERSON_NAME] note" at bounding box center [741, 489] width 1001 height 25
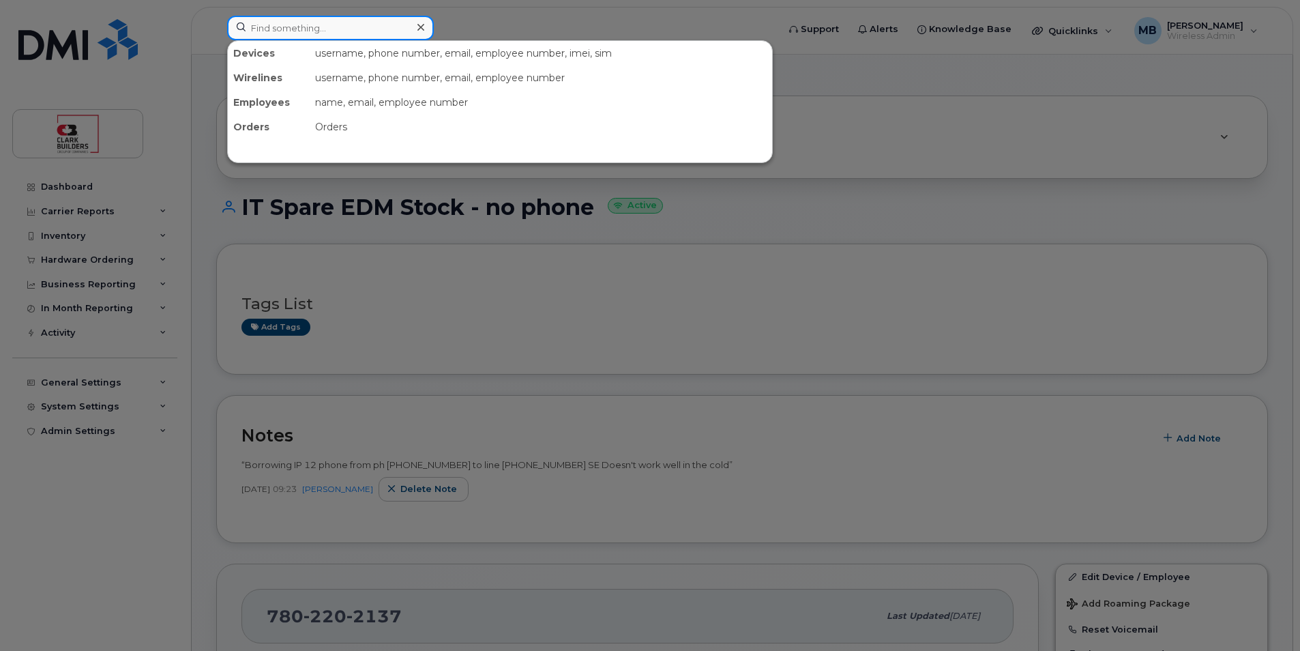
click at [269, 31] on input at bounding box center [330, 28] width 207 height 25
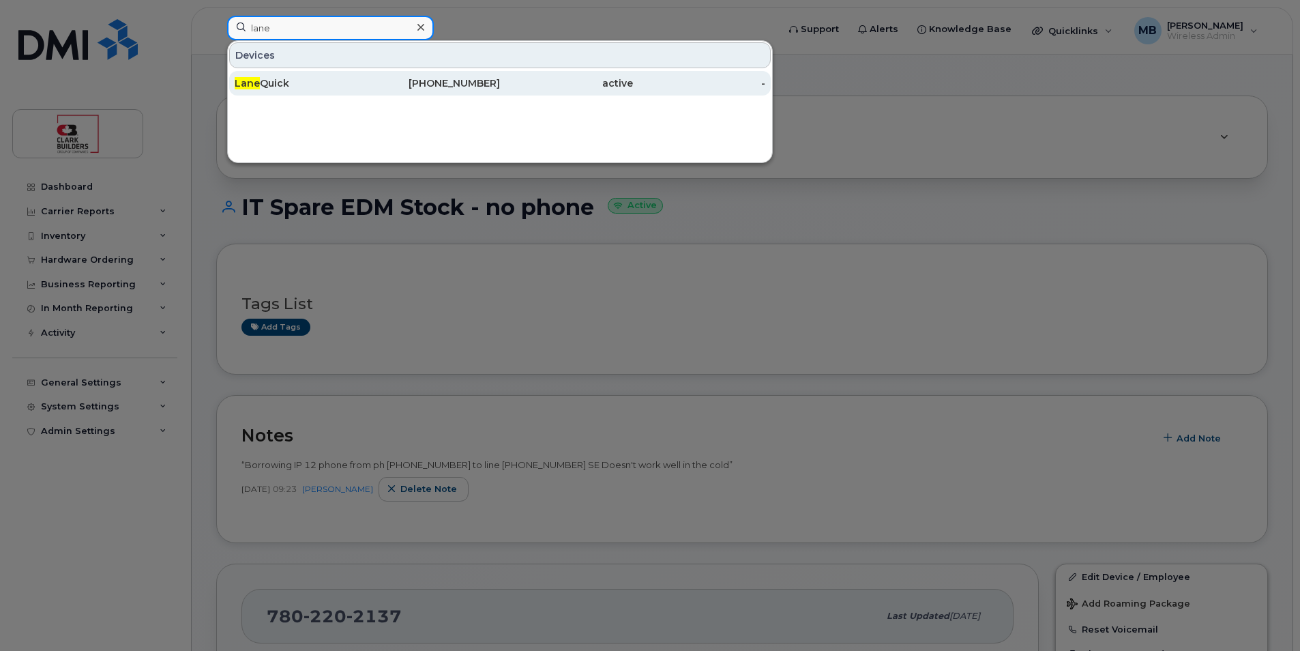
type input "lane"
click at [286, 77] on div "Lane Quick" at bounding box center [301, 83] width 133 height 14
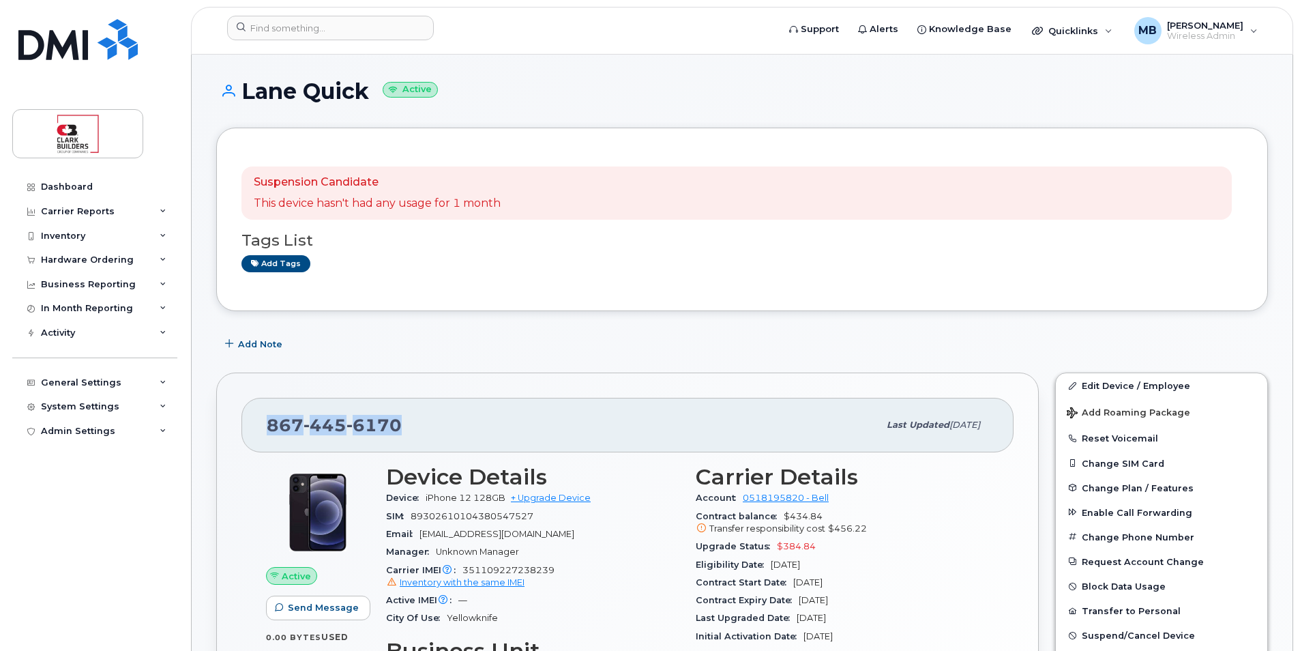
drag, startPoint x: 263, startPoint y: 424, endPoint x: 425, endPoint y: 425, distance: 161.6
click at [425, 425] on div "[PHONE_NUMBER] Last updated [DATE]" at bounding box center [627, 425] width 772 height 55
copy span "[PHONE_NUMBER]"
